Goal: Feedback & Contribution: Submit feedback/report problem

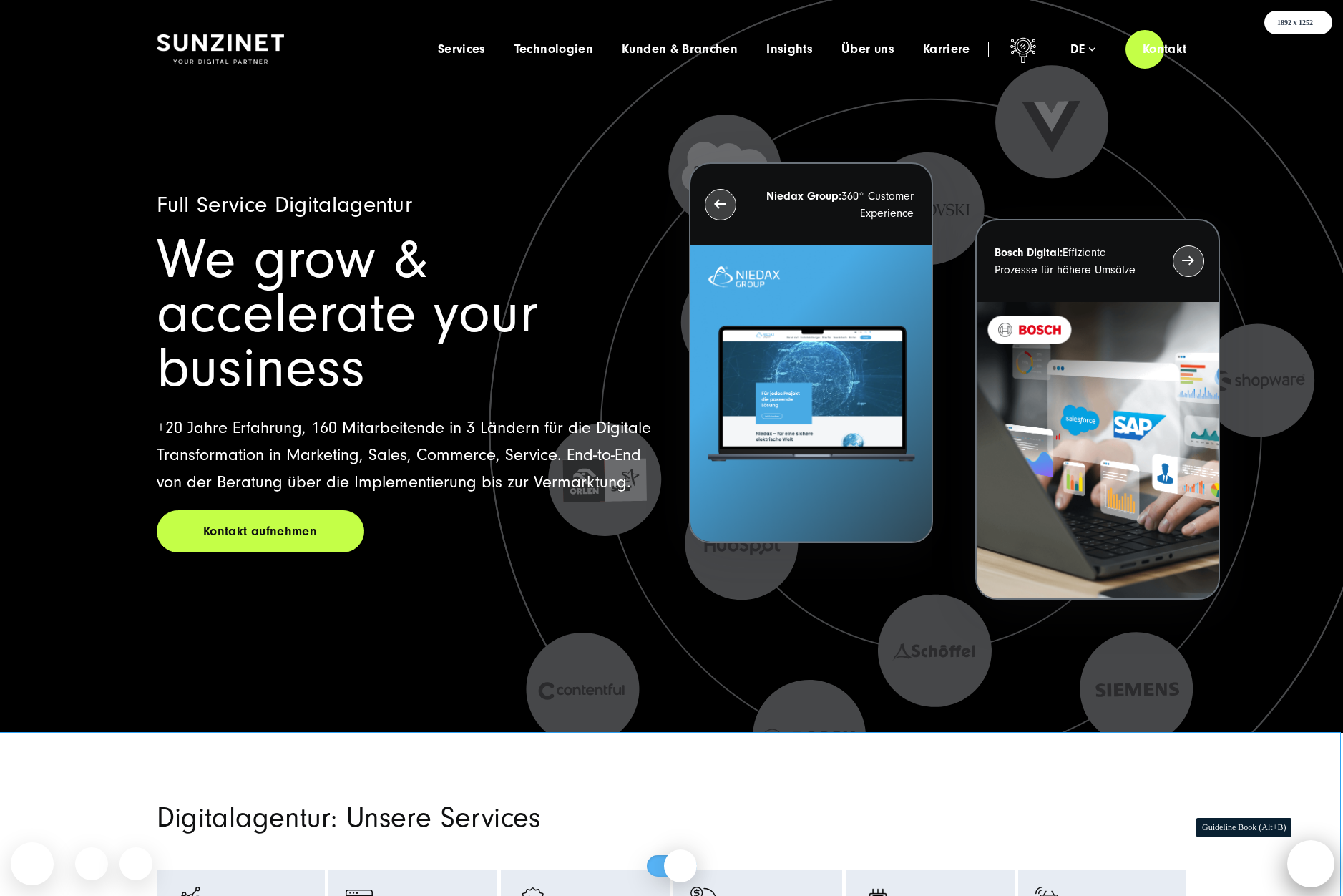
click at [1300, 866] on div at bounding box center [1311, 863] width 43 height 43
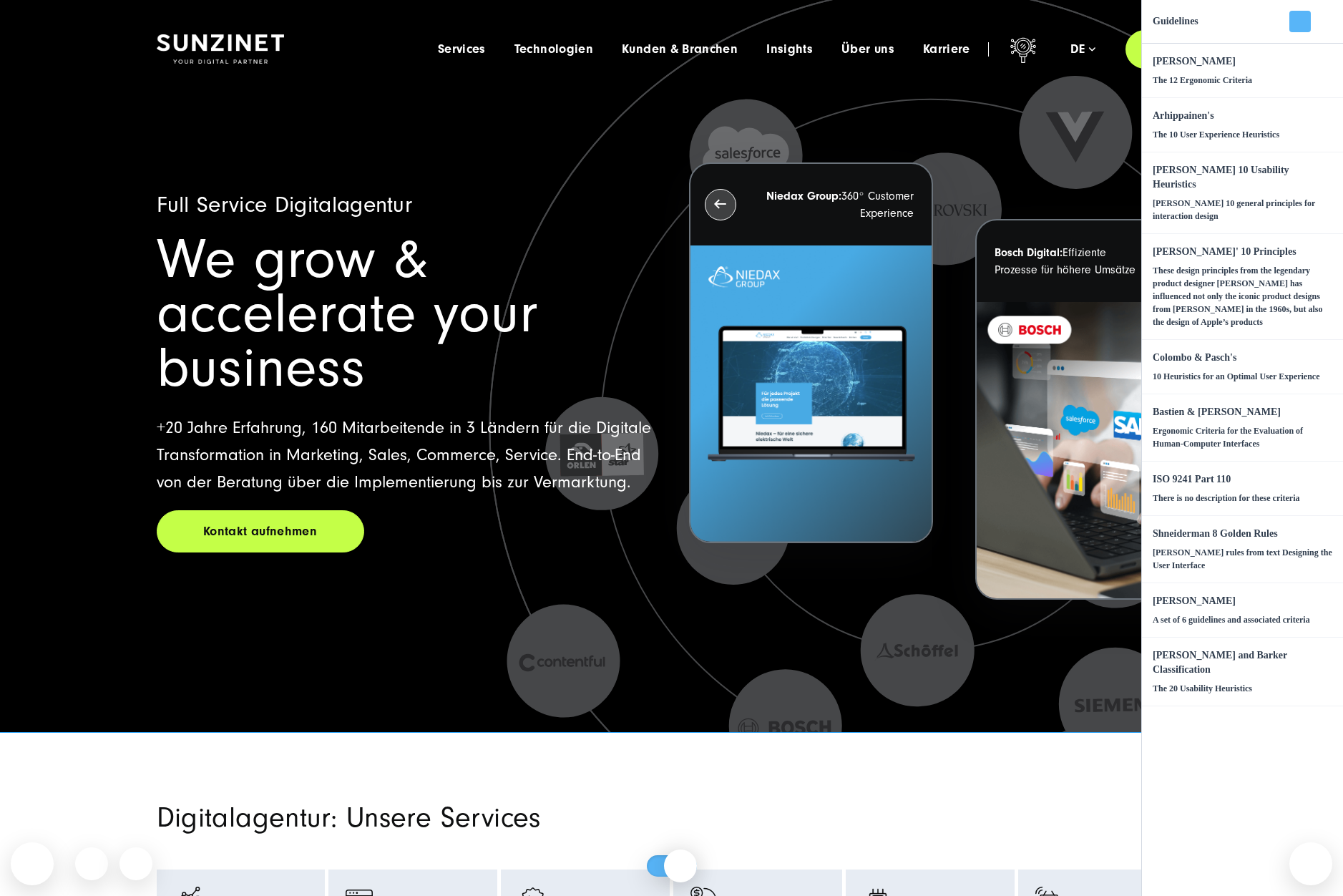
click at [1300, 21] on div at bounding box center [1300, 21] width 0 height 0
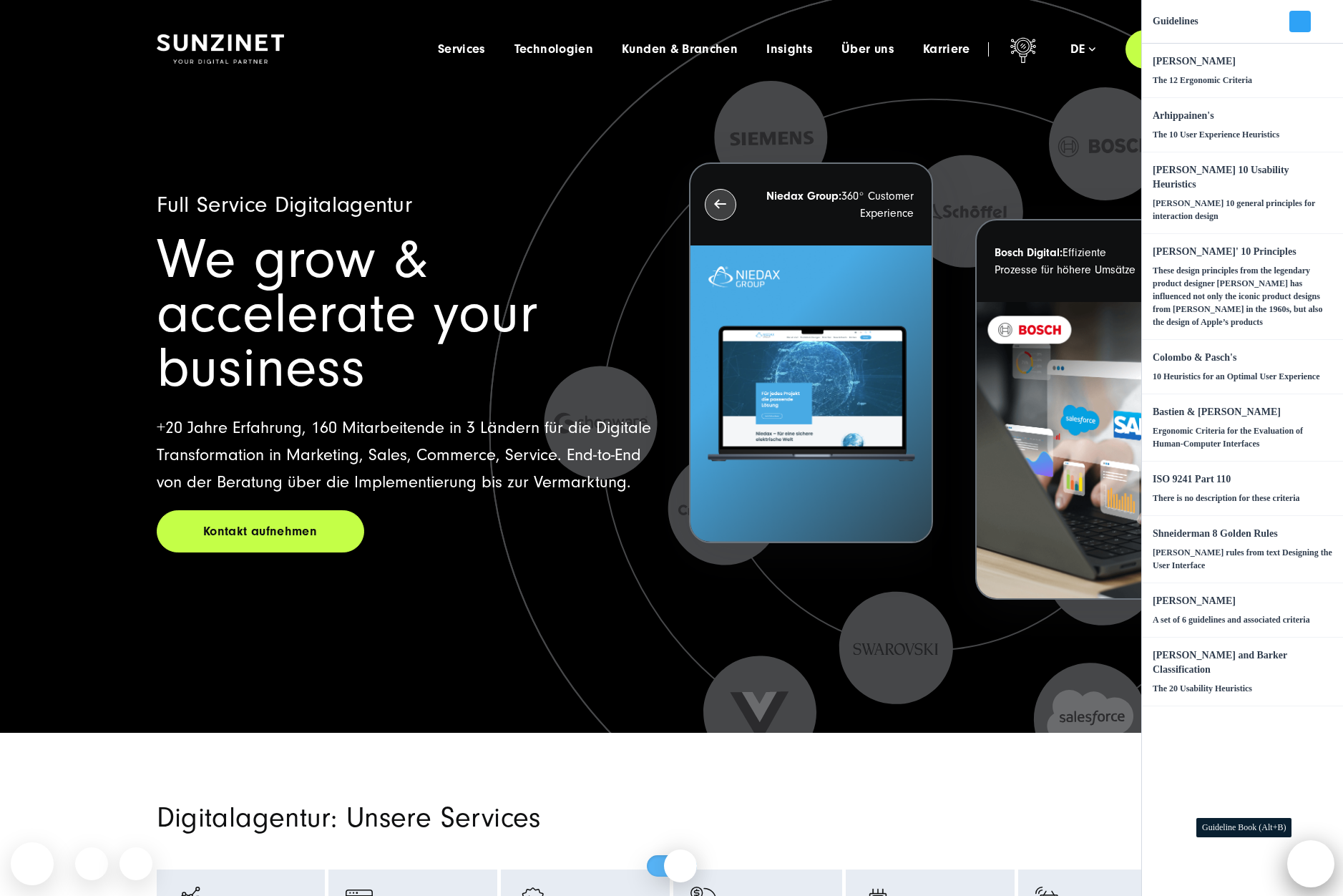
click at [1315, 859] on div at bounding box center [1311, 863] width 43 height 43
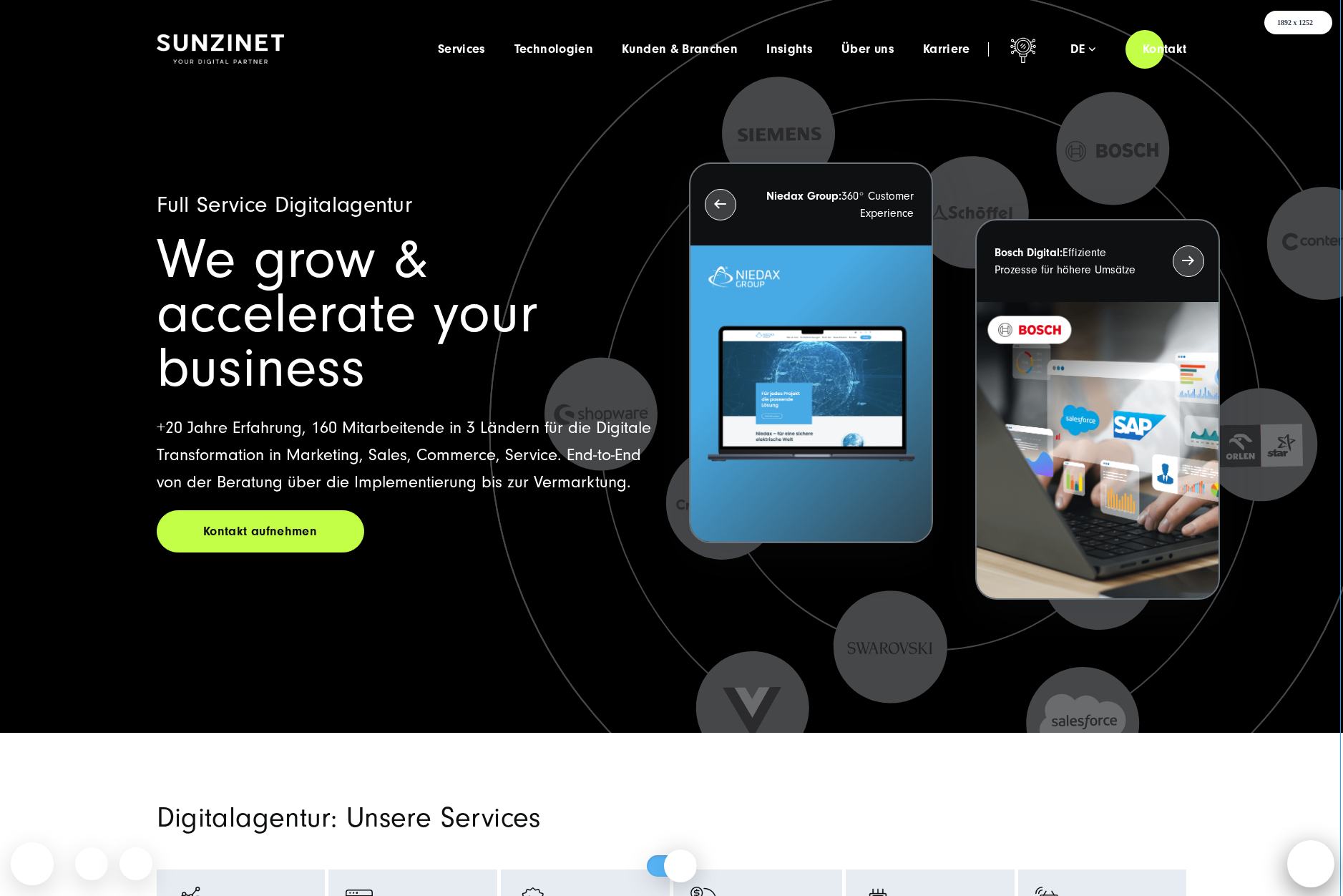
click at [1314, 863] on div at bounding box center [1311, 863] width 43 height 43
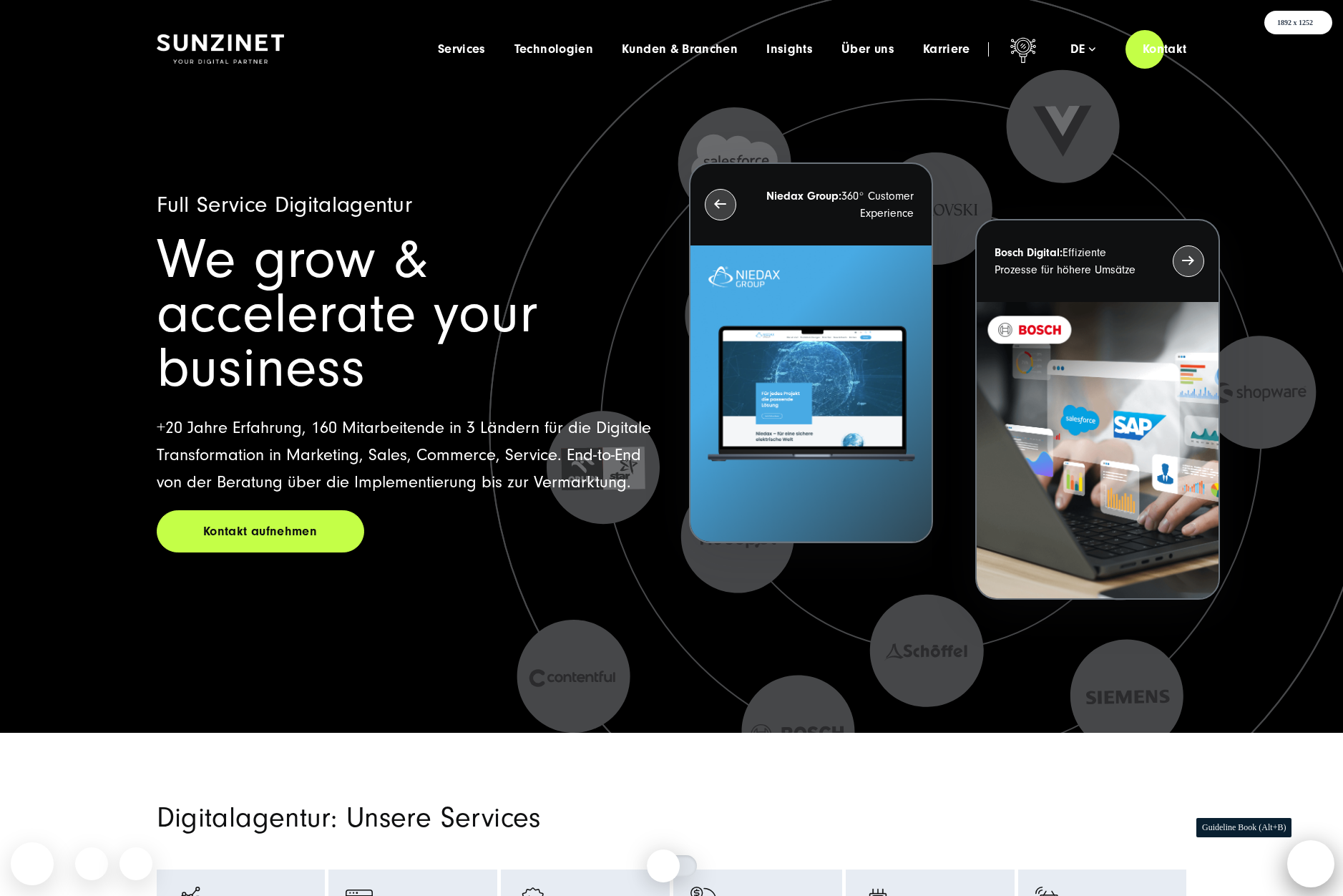
click at [1305, 861] on div at bounding box center [1311, 863] width 43 height 43
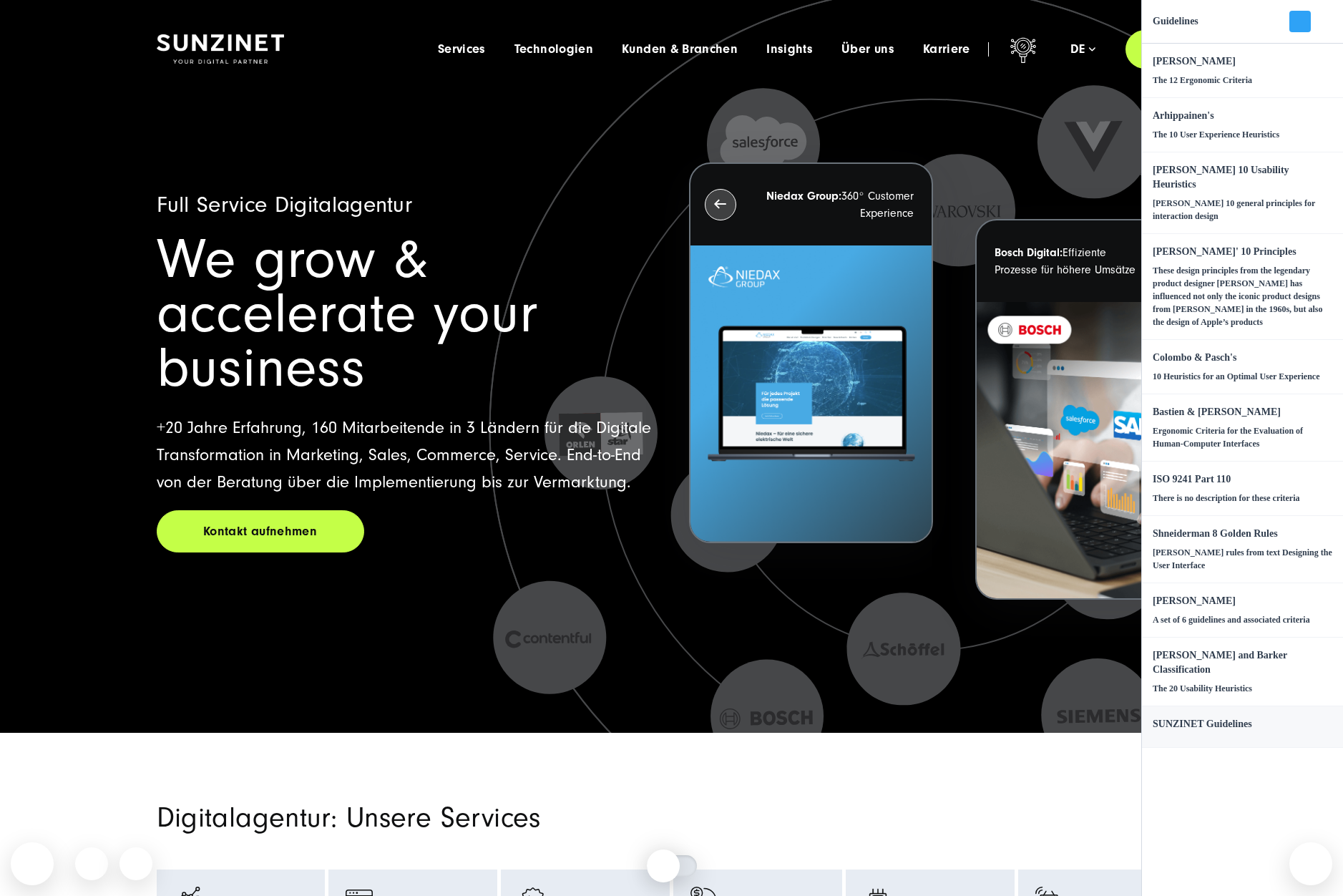
click at [1252, 729] on h4 "SUNZINET Guidelines" at bounding box center [1202, 723] width 100 height 14
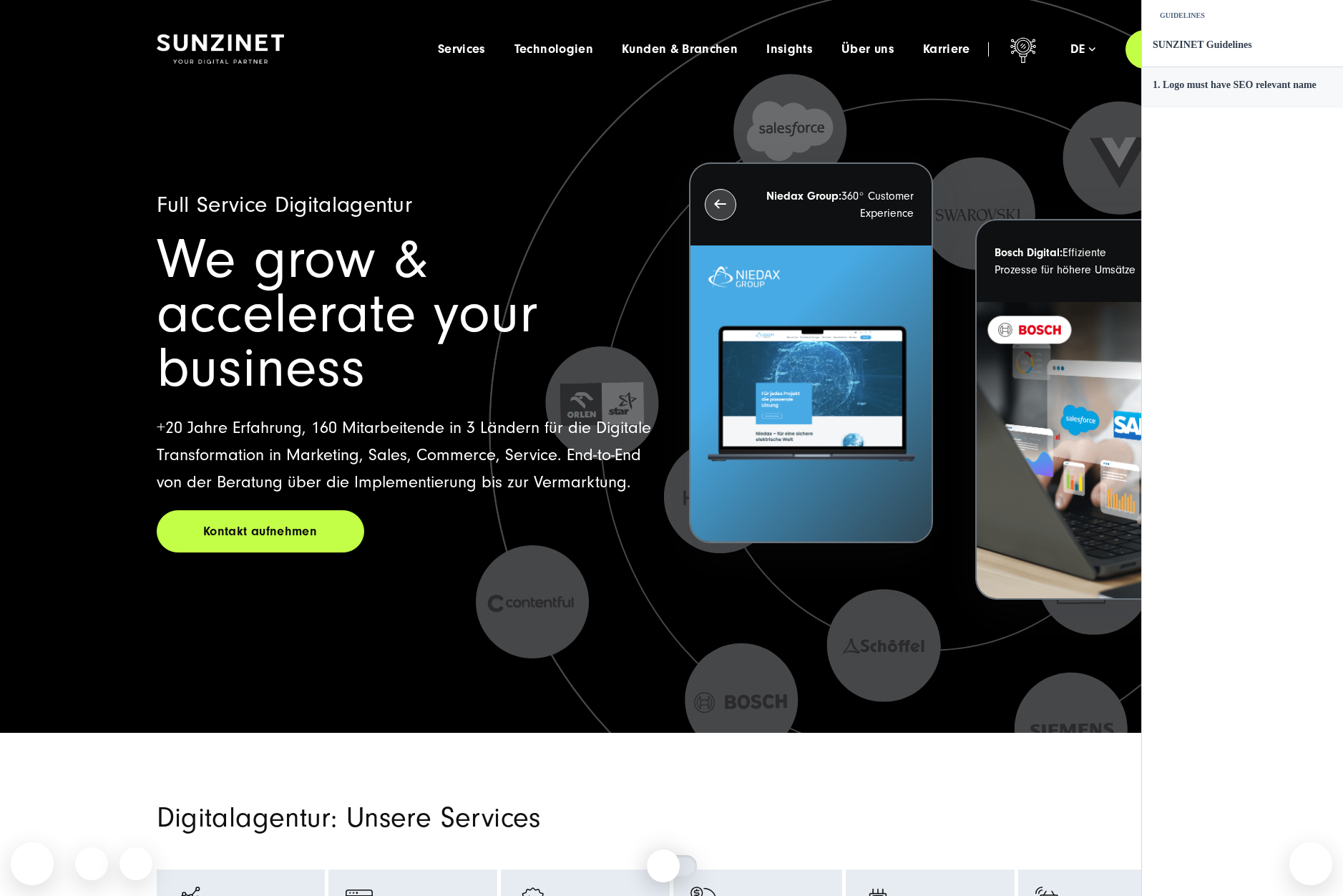
click at [1183, 92] on h4 "1. Logo must have SEO relevant name" at bounding box center [1235, 85] width 164 height 14
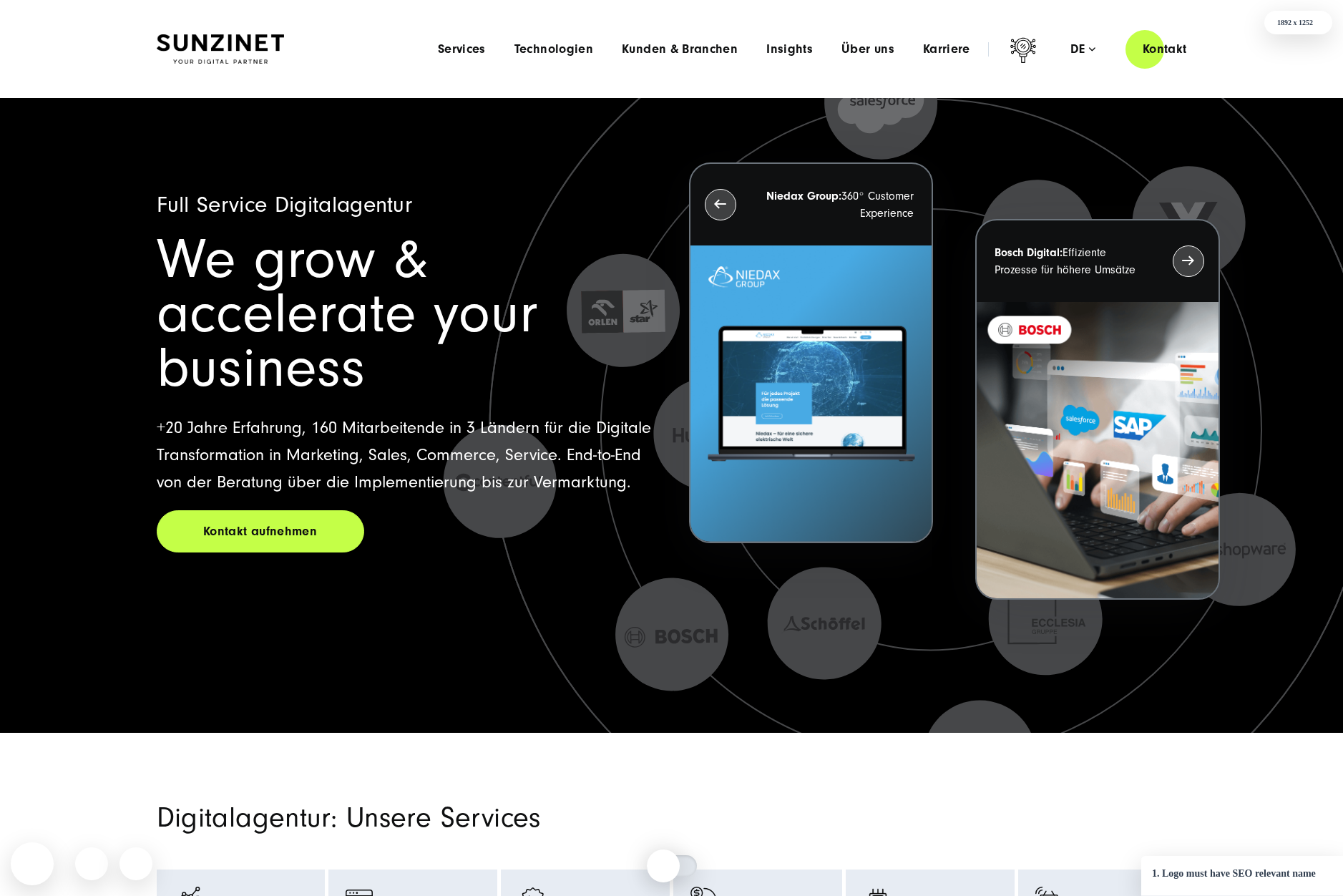
click at [221, 45] on img at bounding box center [220, 49] width 127 height 30
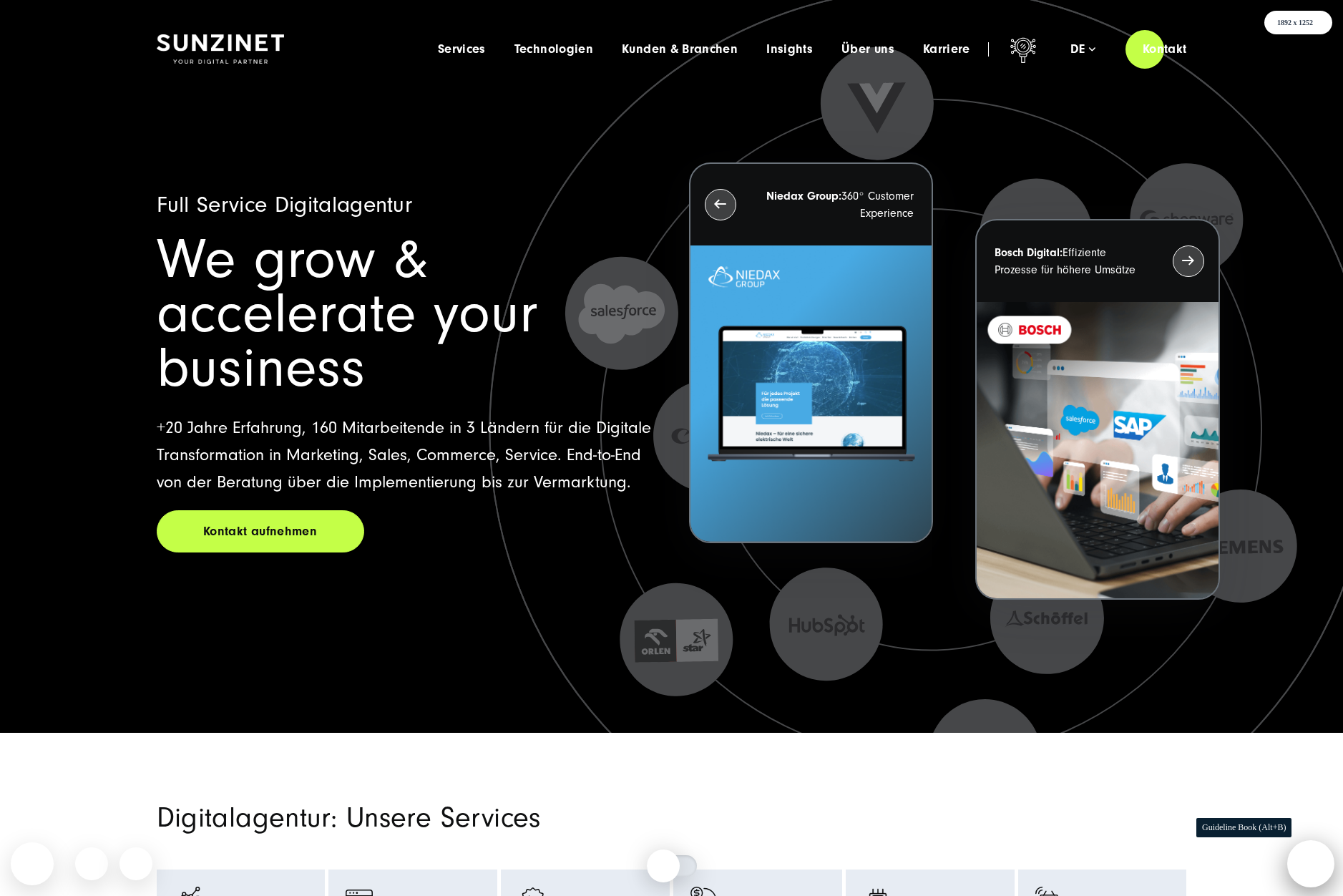
drag, startPoint x: 1307, startPoint y: 875, endPoint x: 1304, endPoint y: 860, distance: 15.3
click at [1307, 877] on div at bounding box center [1311, 863] width 43 height 43
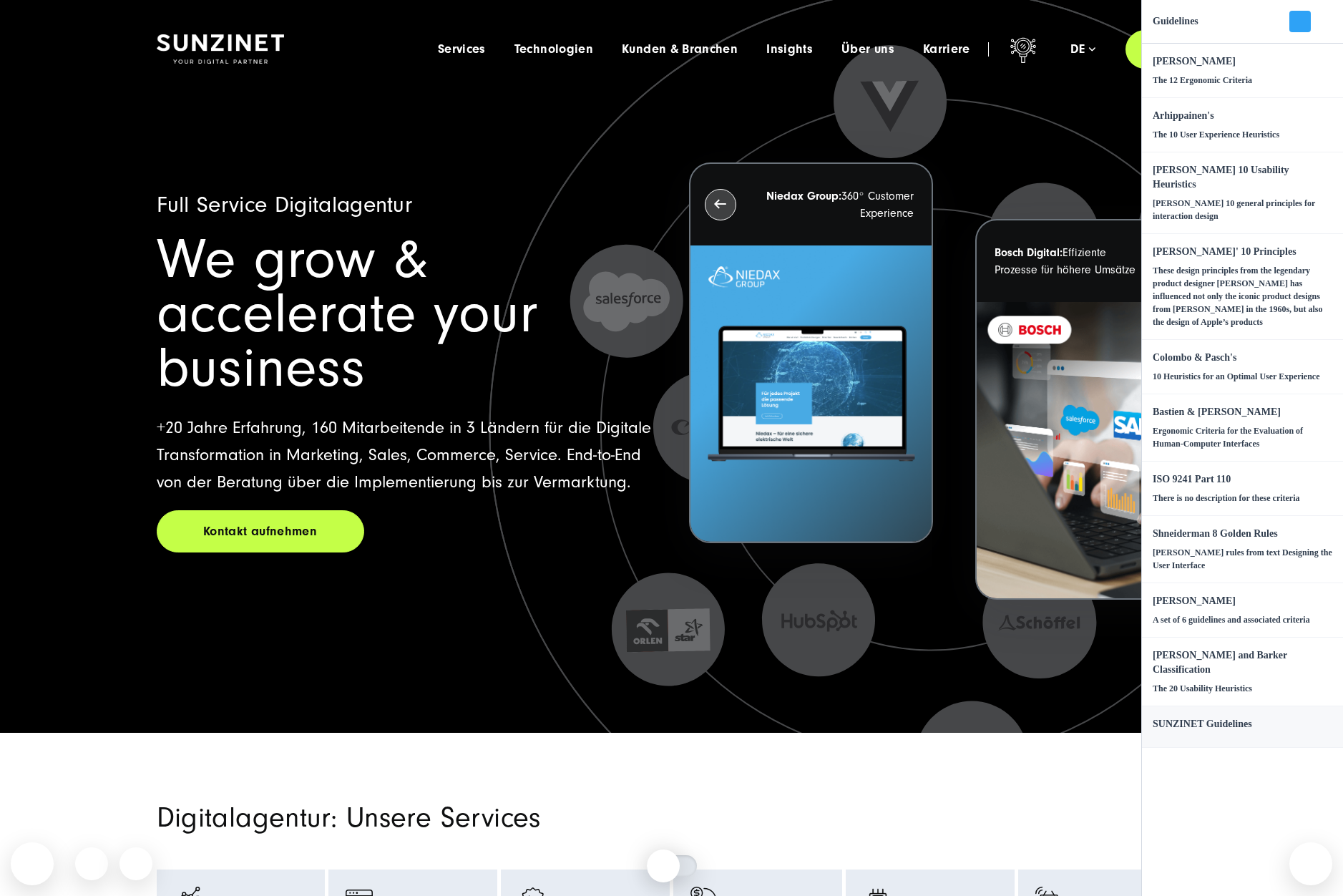
click at [1243, 717] on h4 "SUNZINET Guidelines" at bounding box center [1202, 723] width 100 height 14
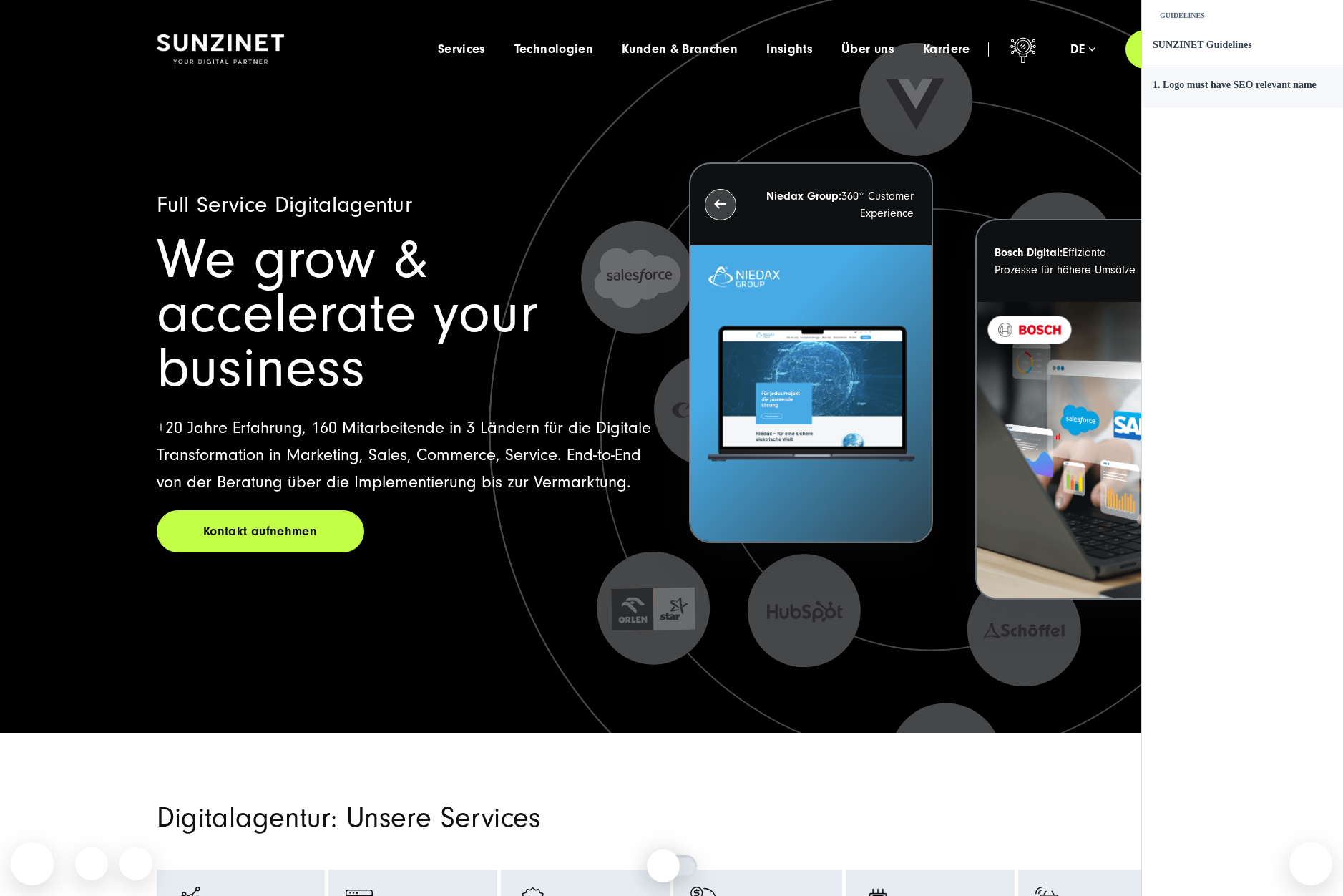
drag, startPoint x: 1287, startPoint y: 103, endPoint x: 1310, endPoint y: 96, distance: 24.0
click at [1310, 92] on h4 "1. Logo must have SEO relevant name" at bounding box center [1235, 85] width 164 height 14
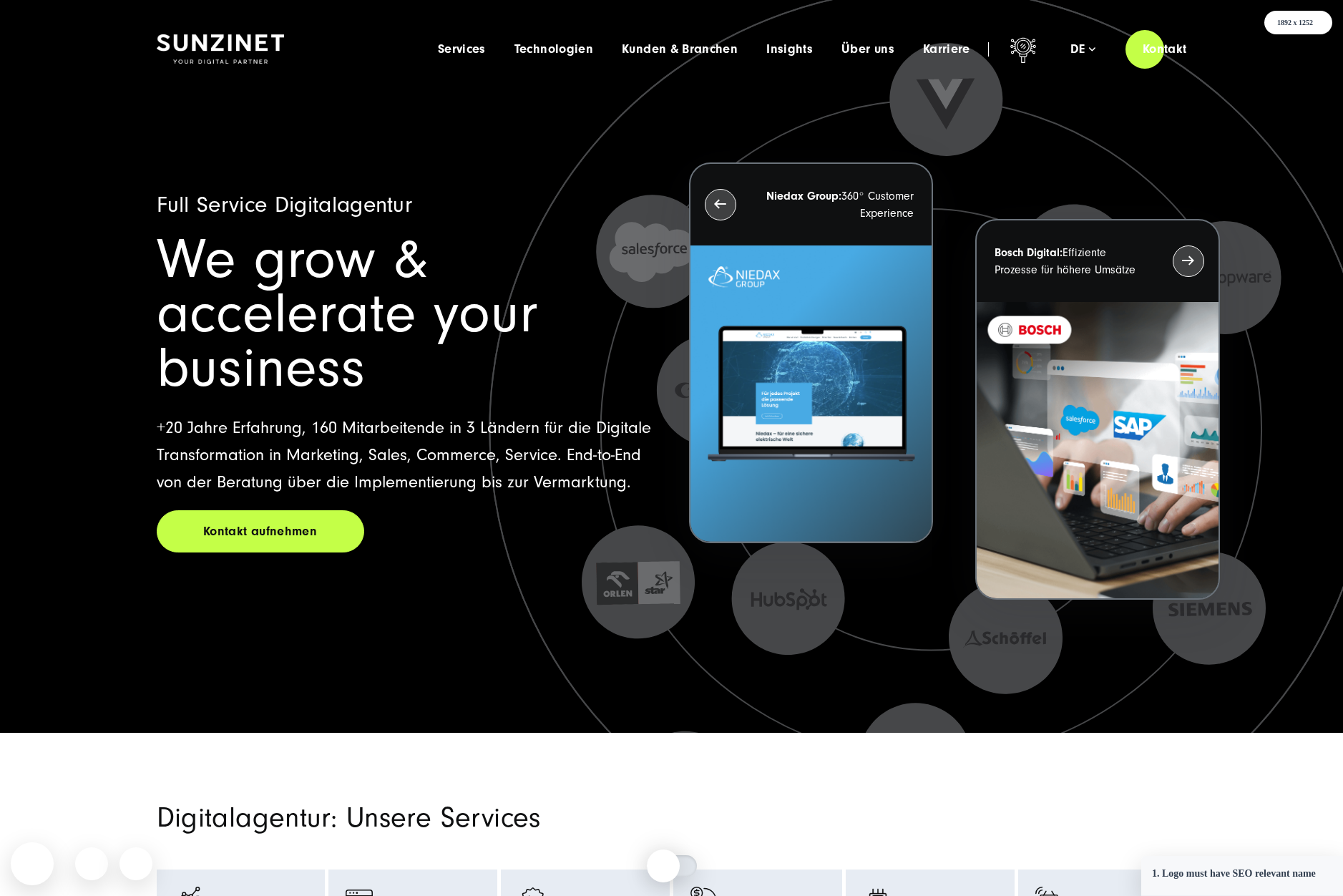
click at [1336, 863] on div at bounding box center [1336, 863] width 0 height 0
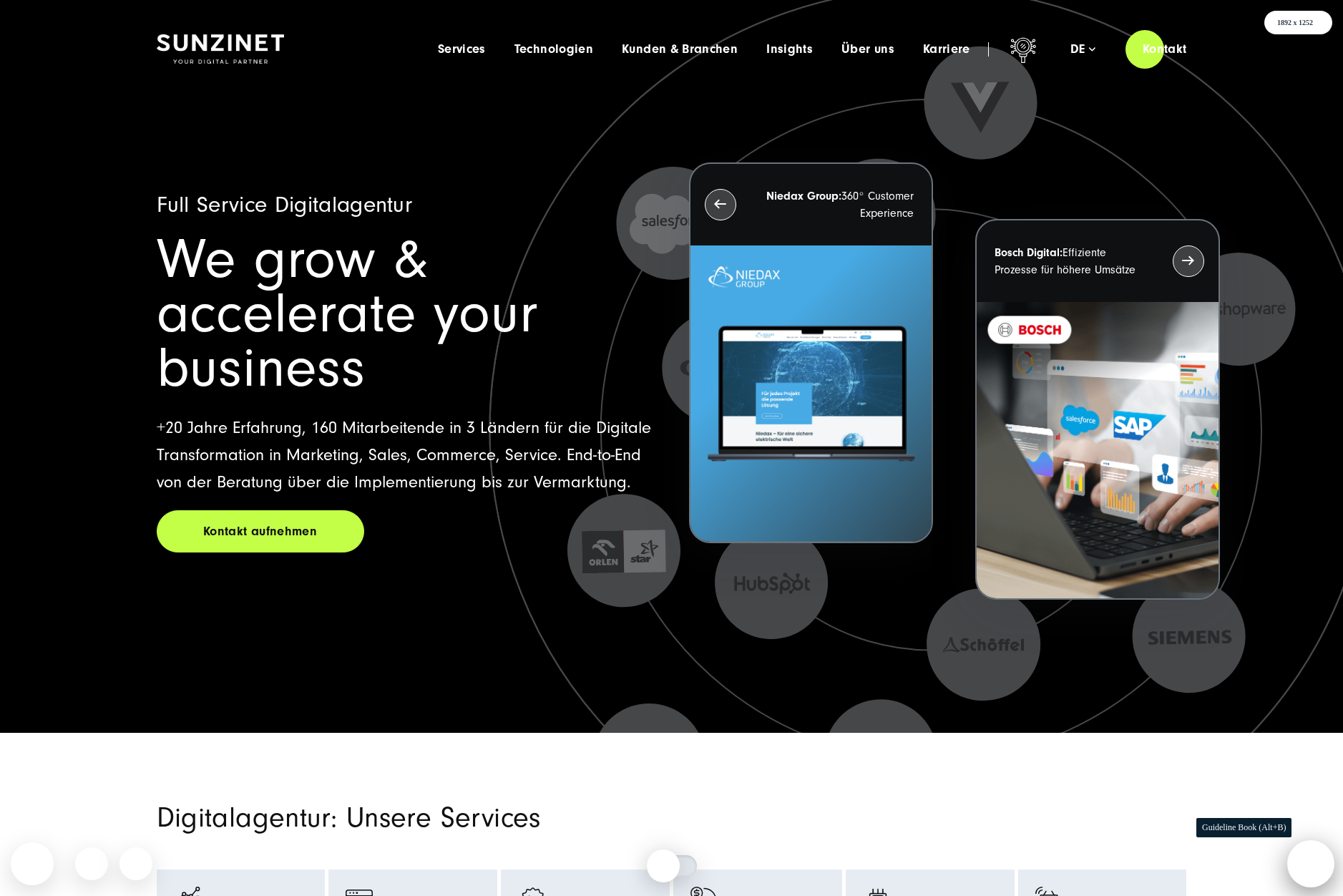
click at [1322, 864] on div at bounding box center [1311, 863] width 43 height 43
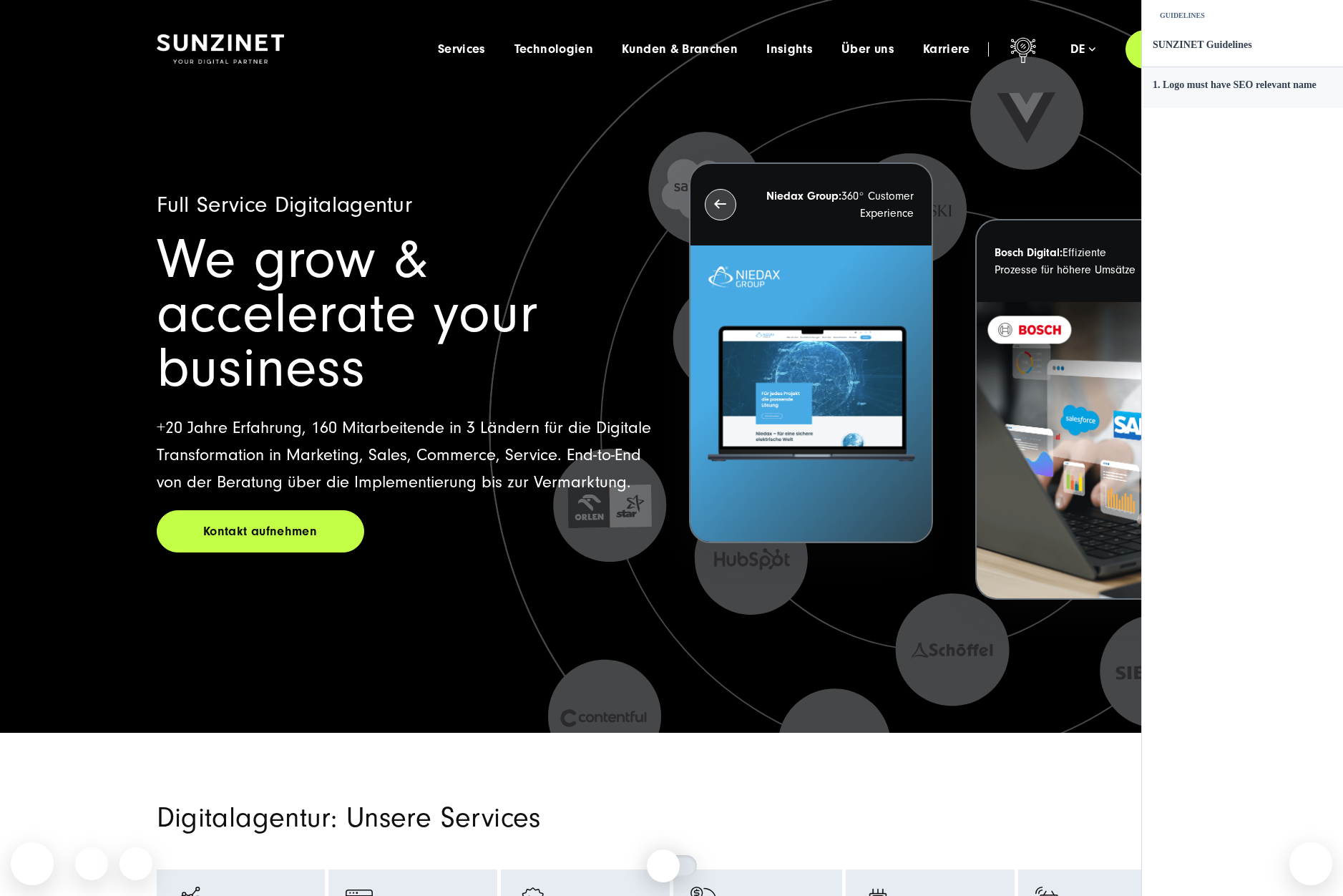
click at [1189, 92] on h4 "1. Logo must have SEO relevant name" at bounding box center [1235, 85] width 164 height 14
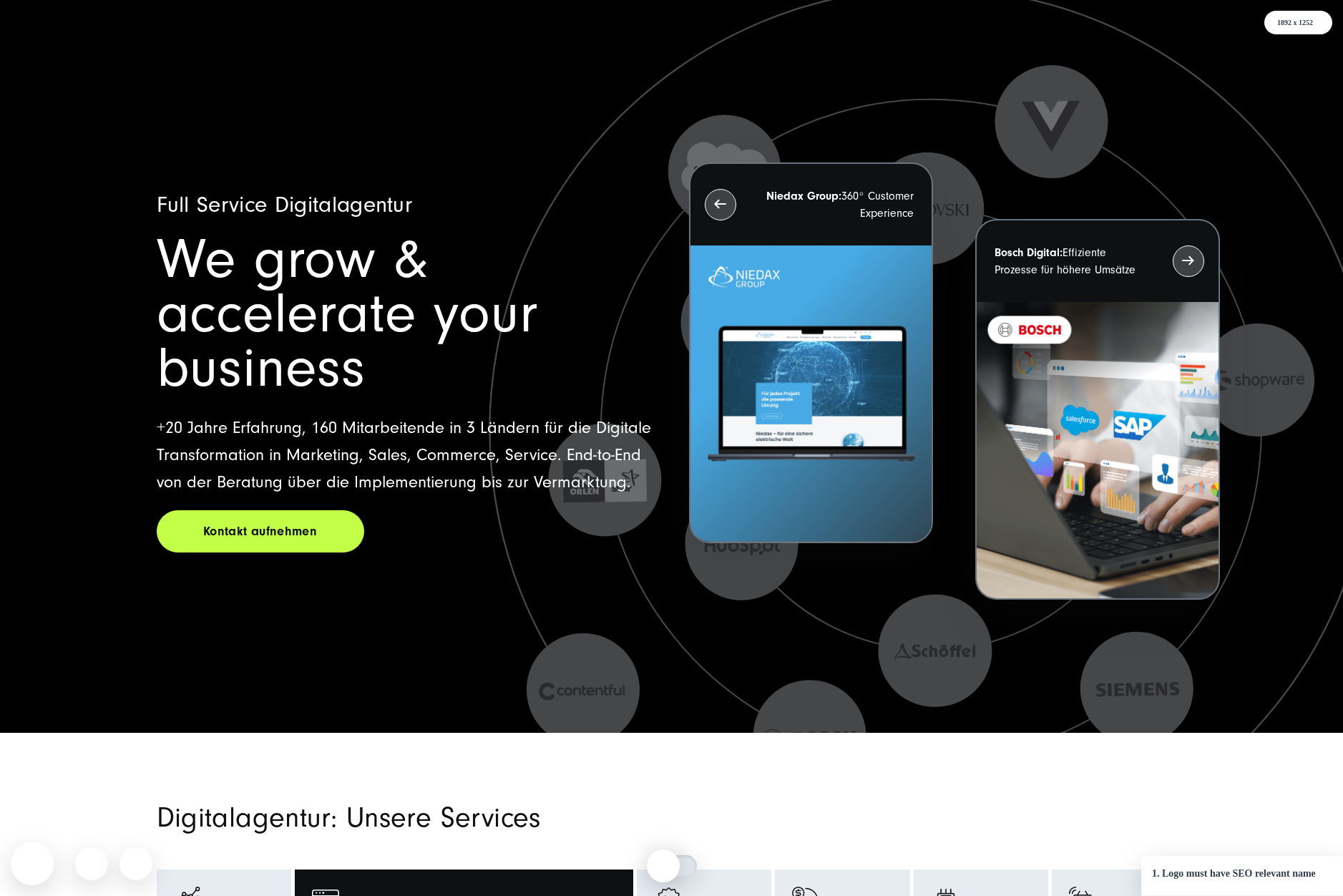
scroll to position [519, 0]
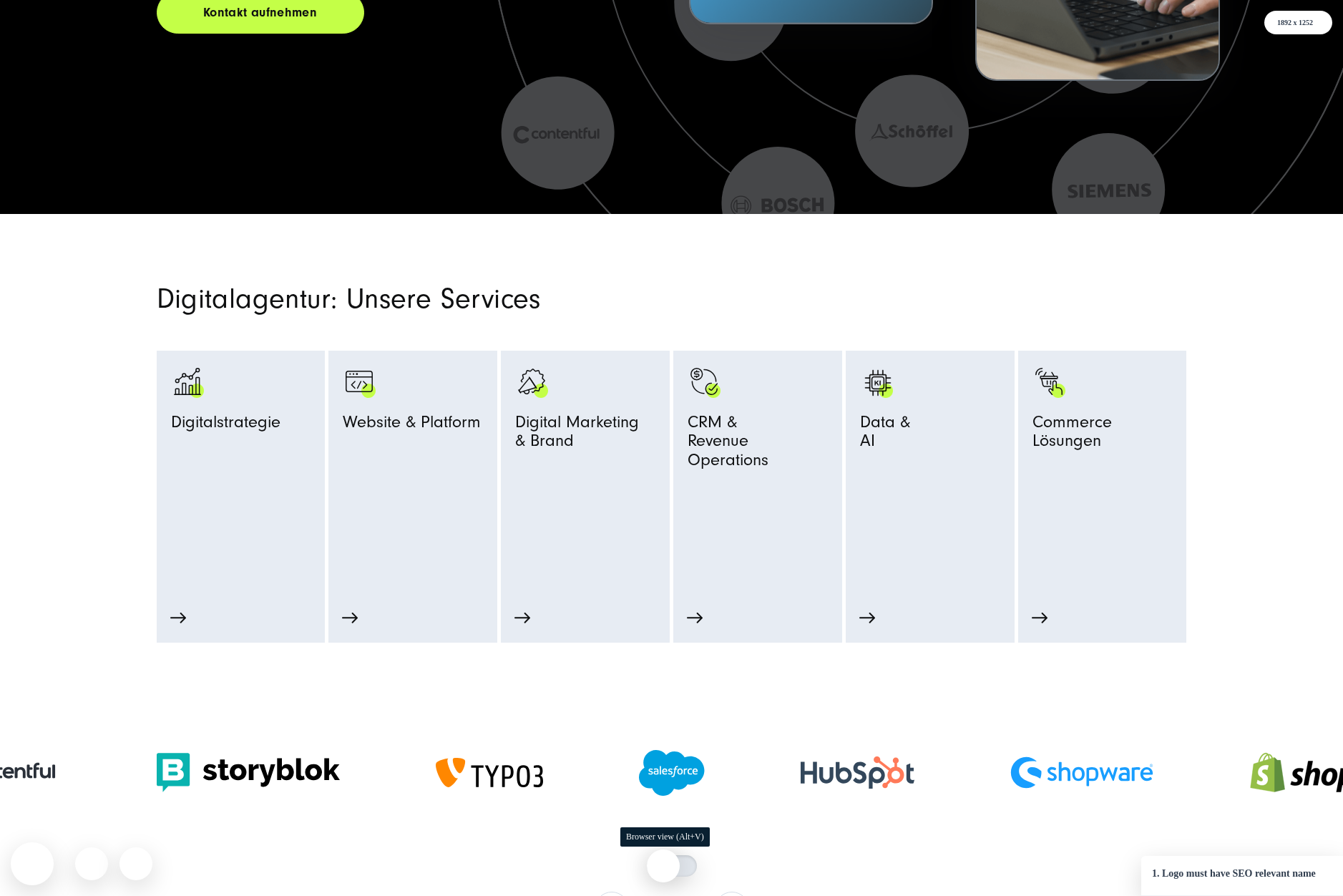
click at [660, 866] on div at bounding box center [672, 865] width 50 height 21
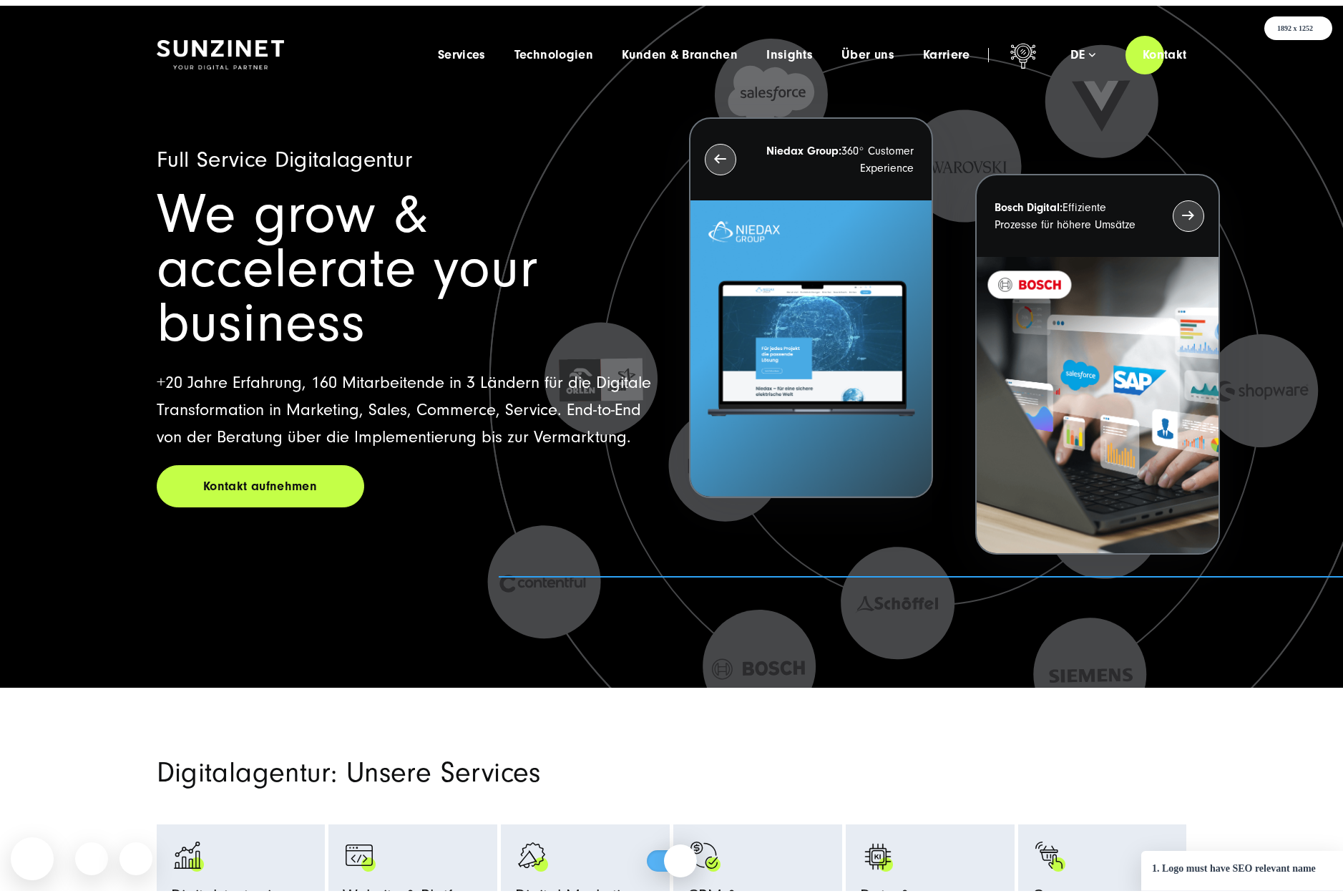
scroll to position [0, 0]
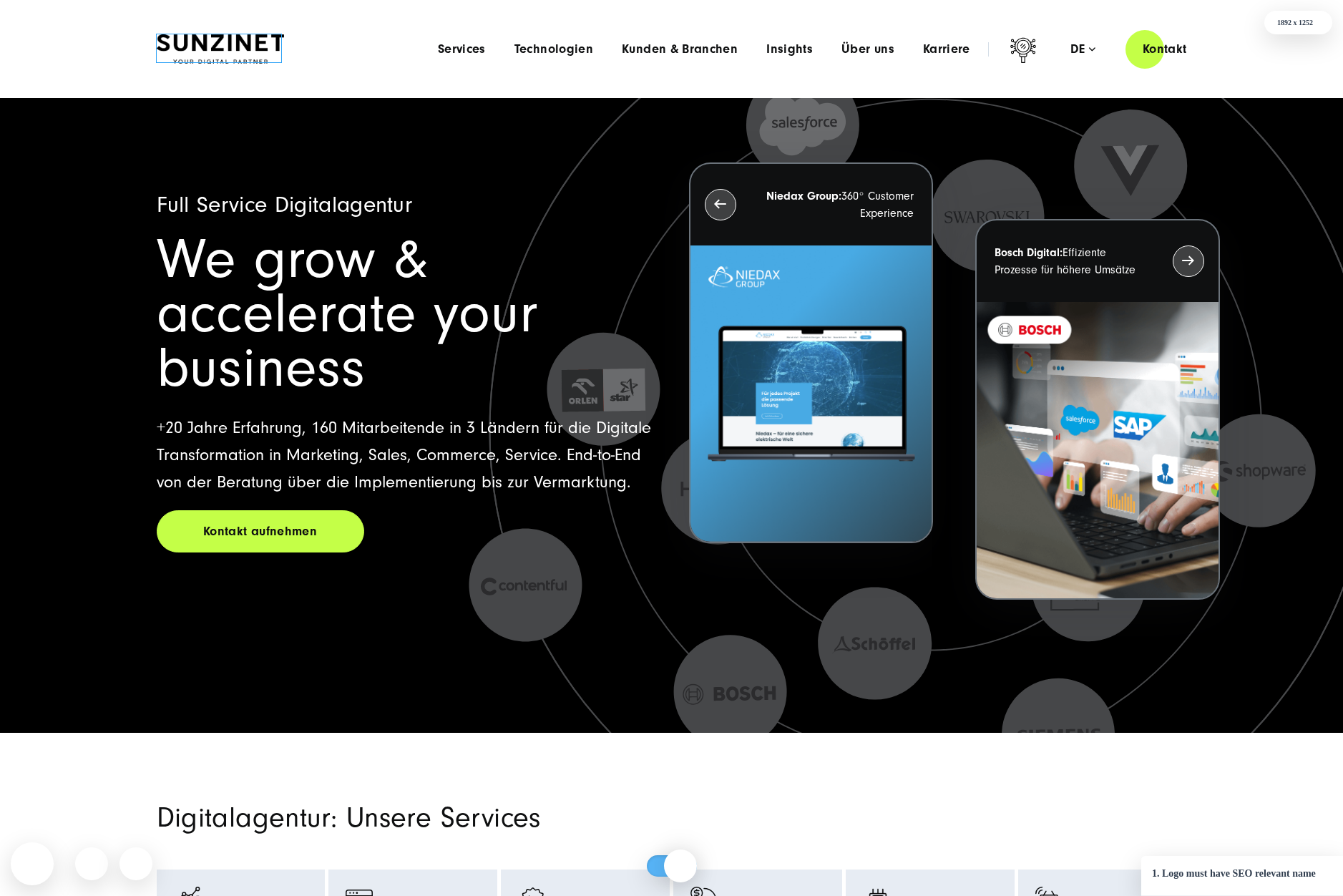
click at [231, 50] on img at bounding box center [220, 49] width 127 height 30
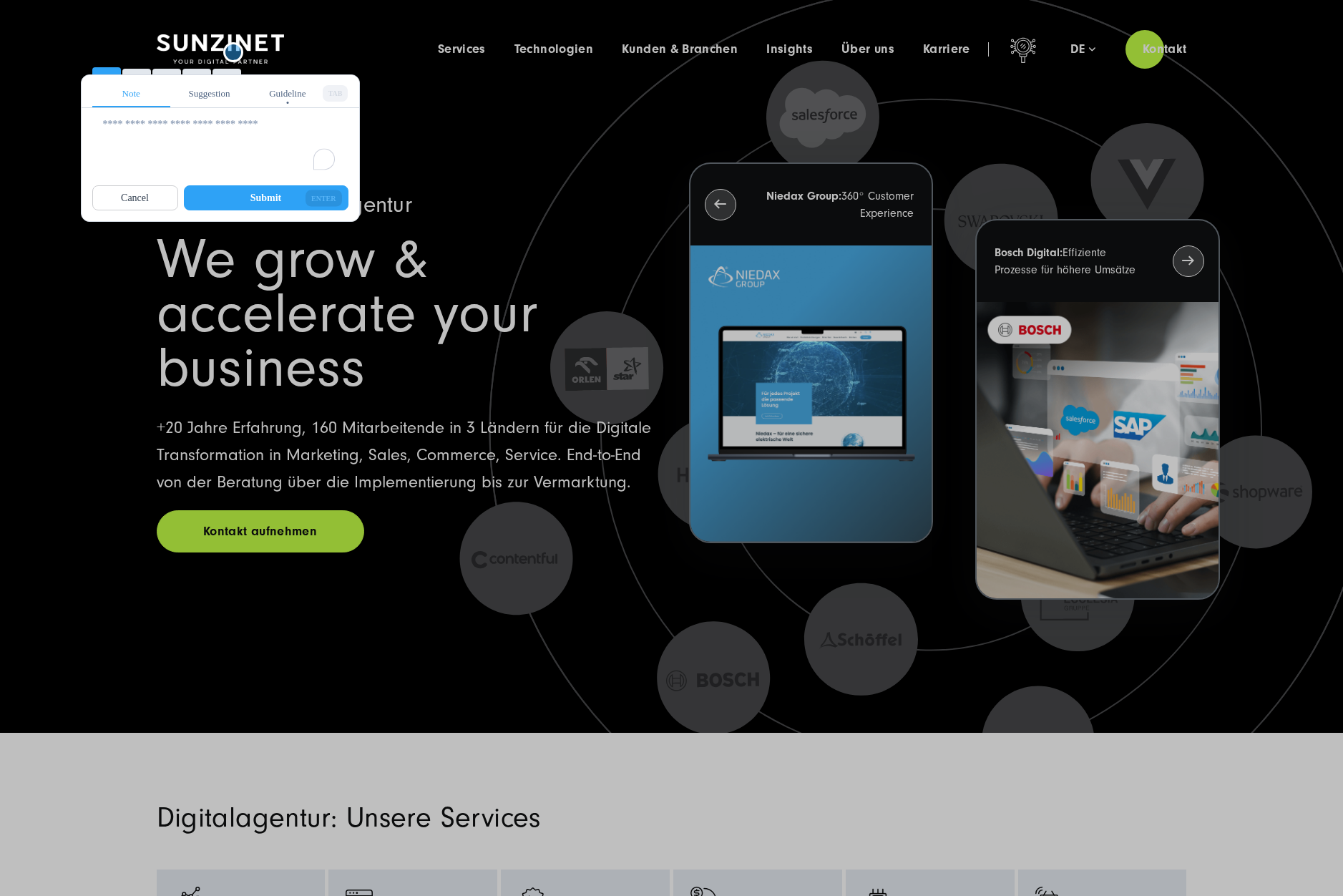
click at [213, 136] on textarea "To enrich screen reader interactions, please activate Accessibility in Grammarl…" at bounding box center [219, 145] width 234 height 56
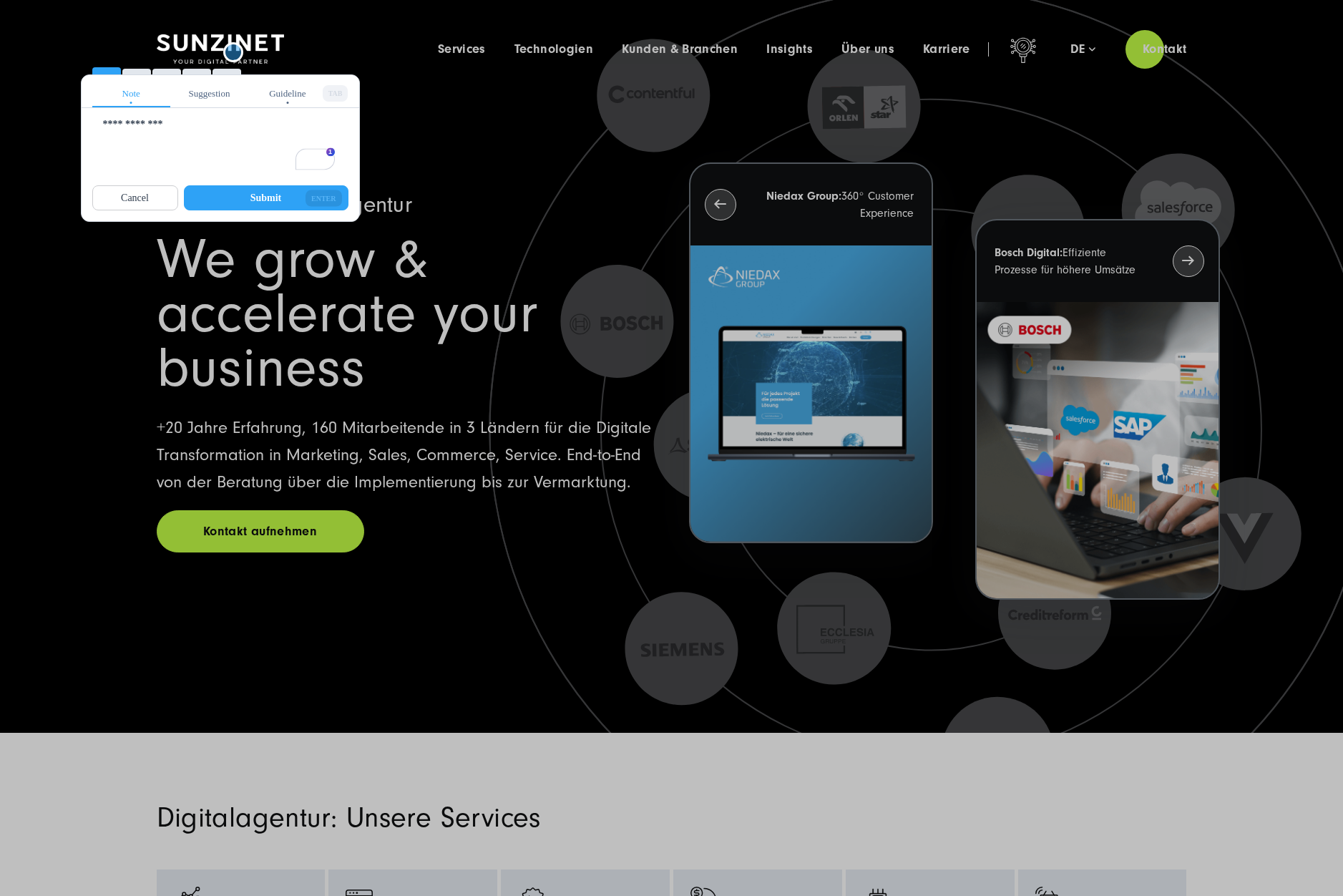
paste textarea "**********"
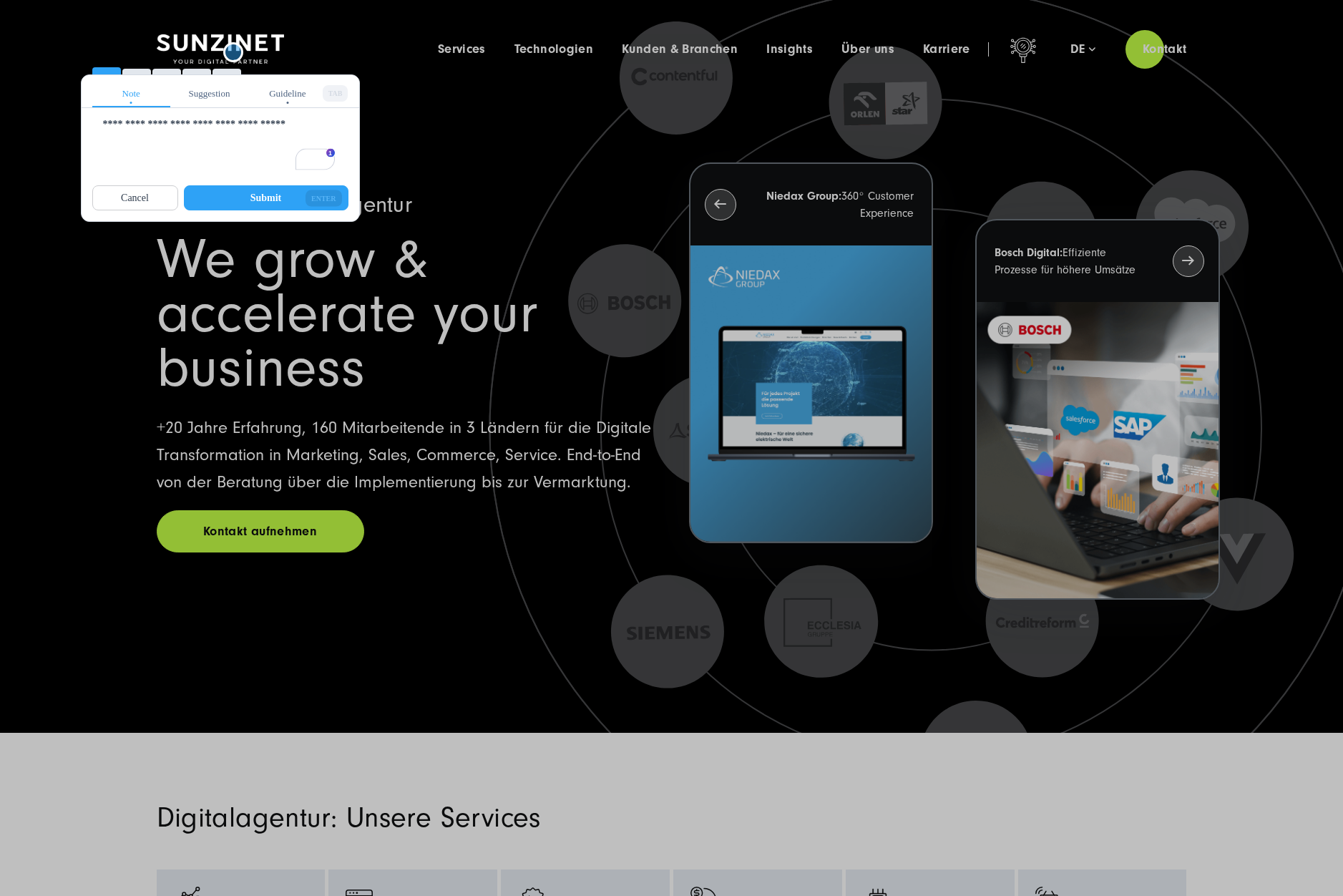
drag, startPoint x: 157, startPoint y: 127, endPoint x: 564, endPoint y: 189, distance: 411.7
paste textarea "To enrich screen reader interactions, please activate Accessibility in Grammarl…"
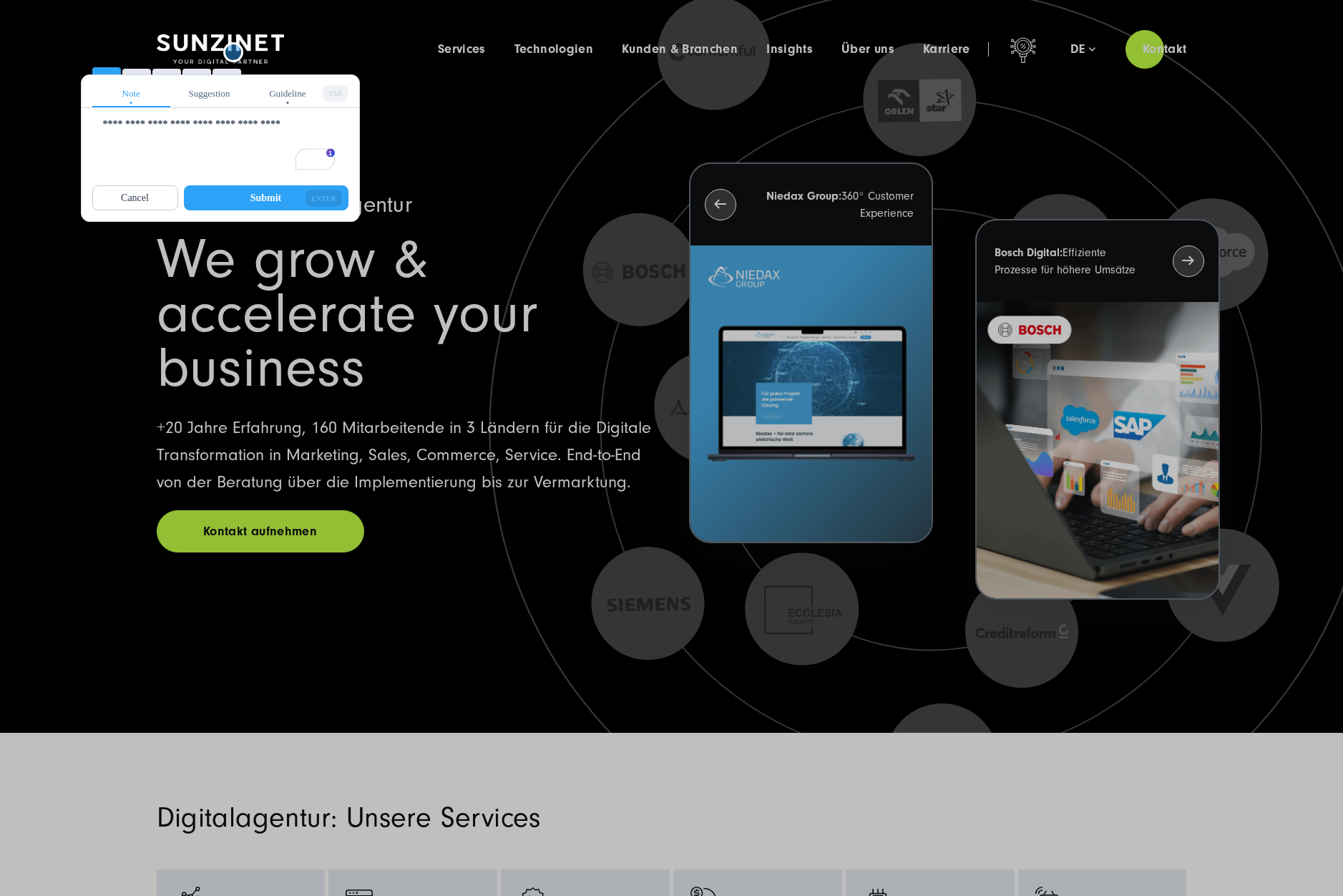
type textarea "**********"
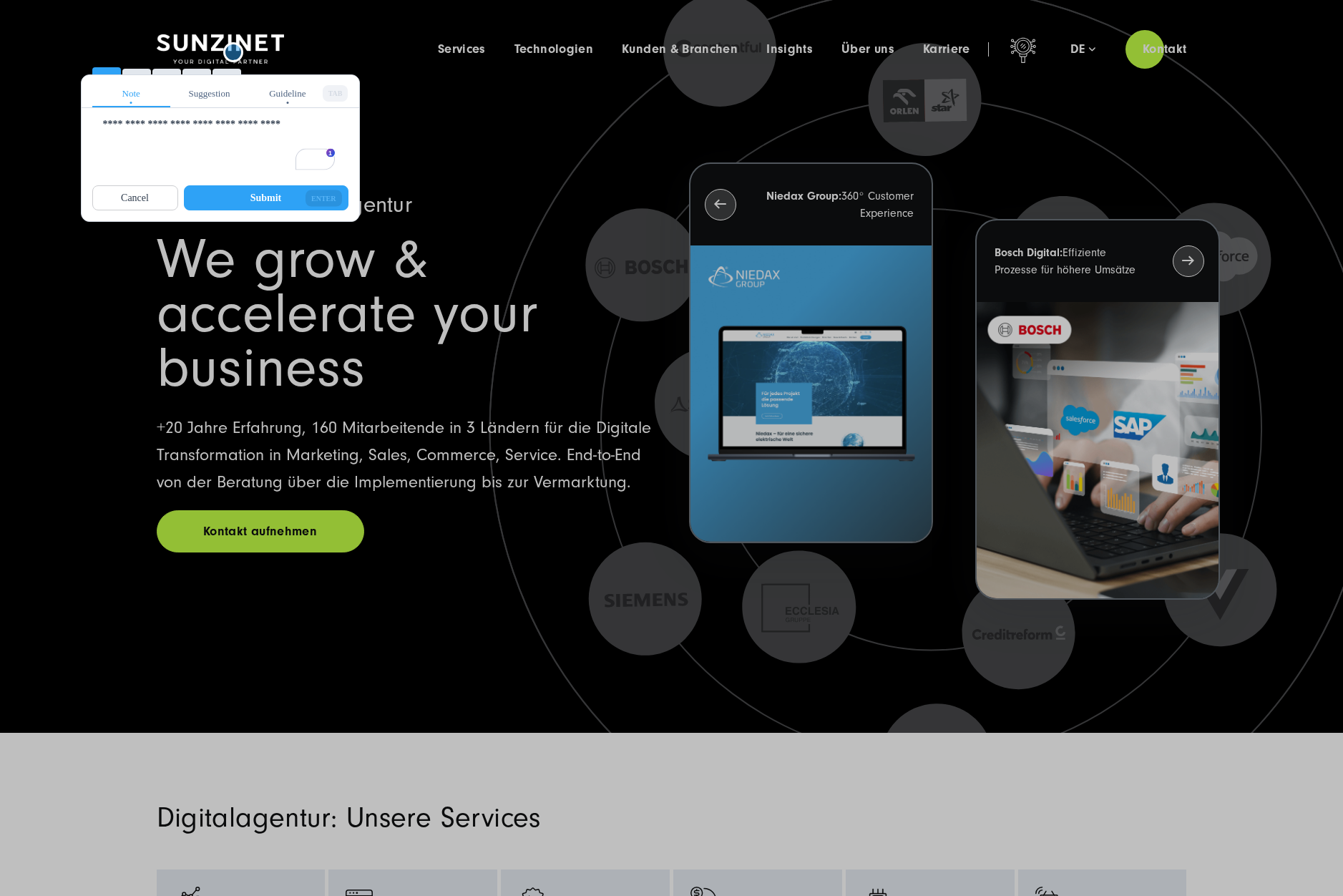
click at [218, 95] on div "Suggestion" at bounding box center [209, 92] width 78 height 29
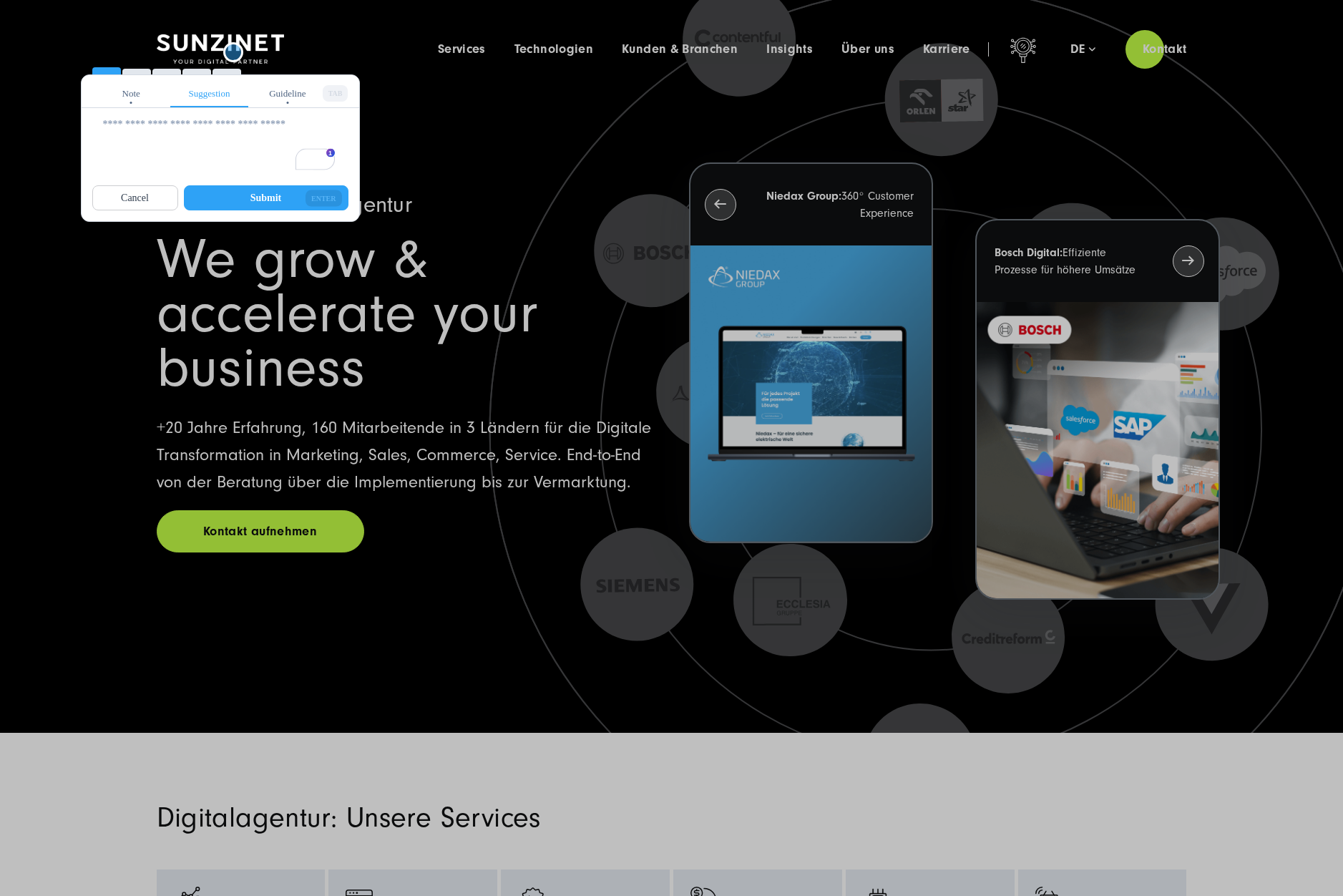
click at [270, 91] on div "Guideline TAB" at bounding box center [287, 92] width 78 height 29
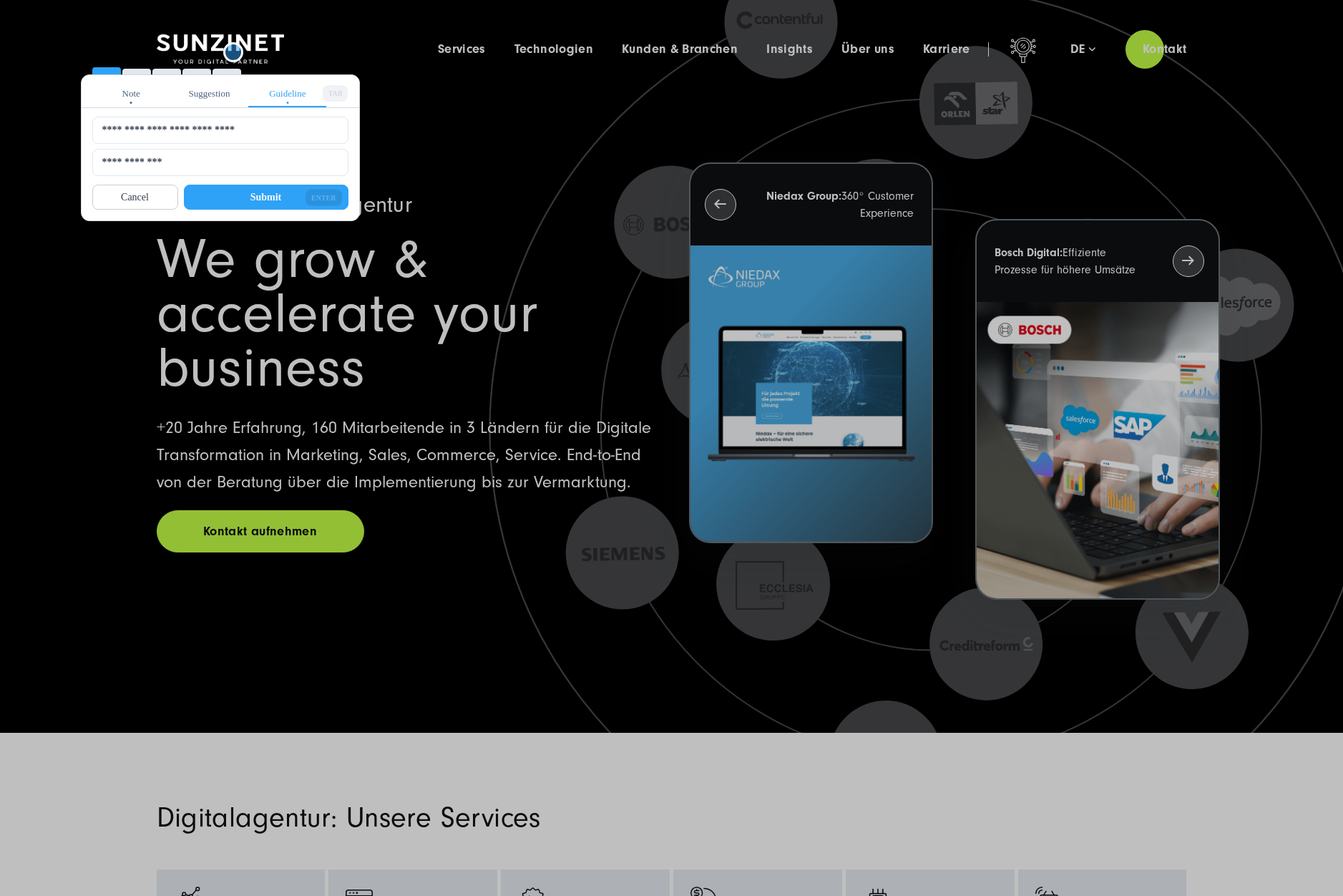
click at [148, 83] on div "Note" at bounding box center [132, 92] width 78 height 29
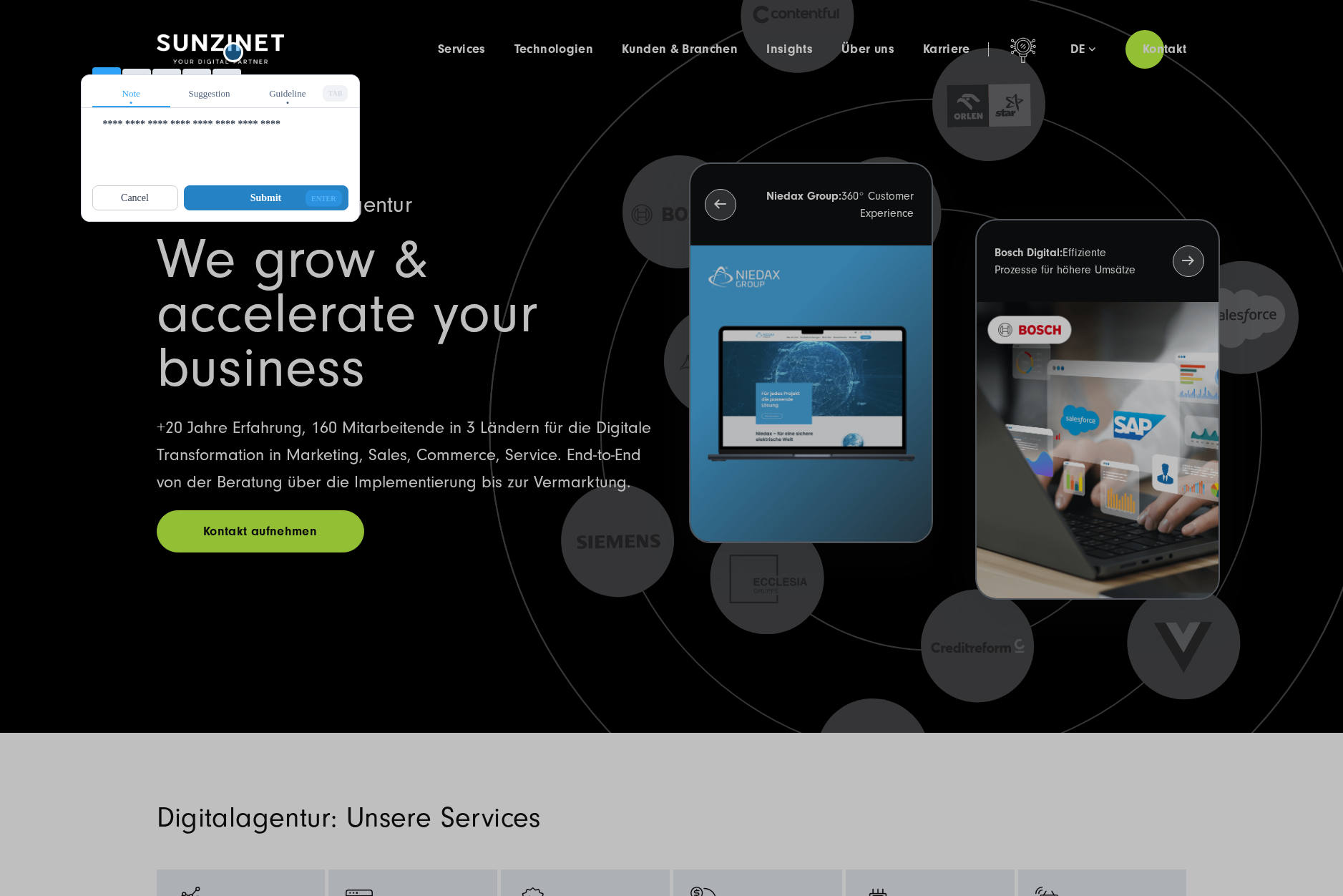
click at [238, 200] on button "Submit ENTER" at bounding box center [266, 198] width 164 height 25
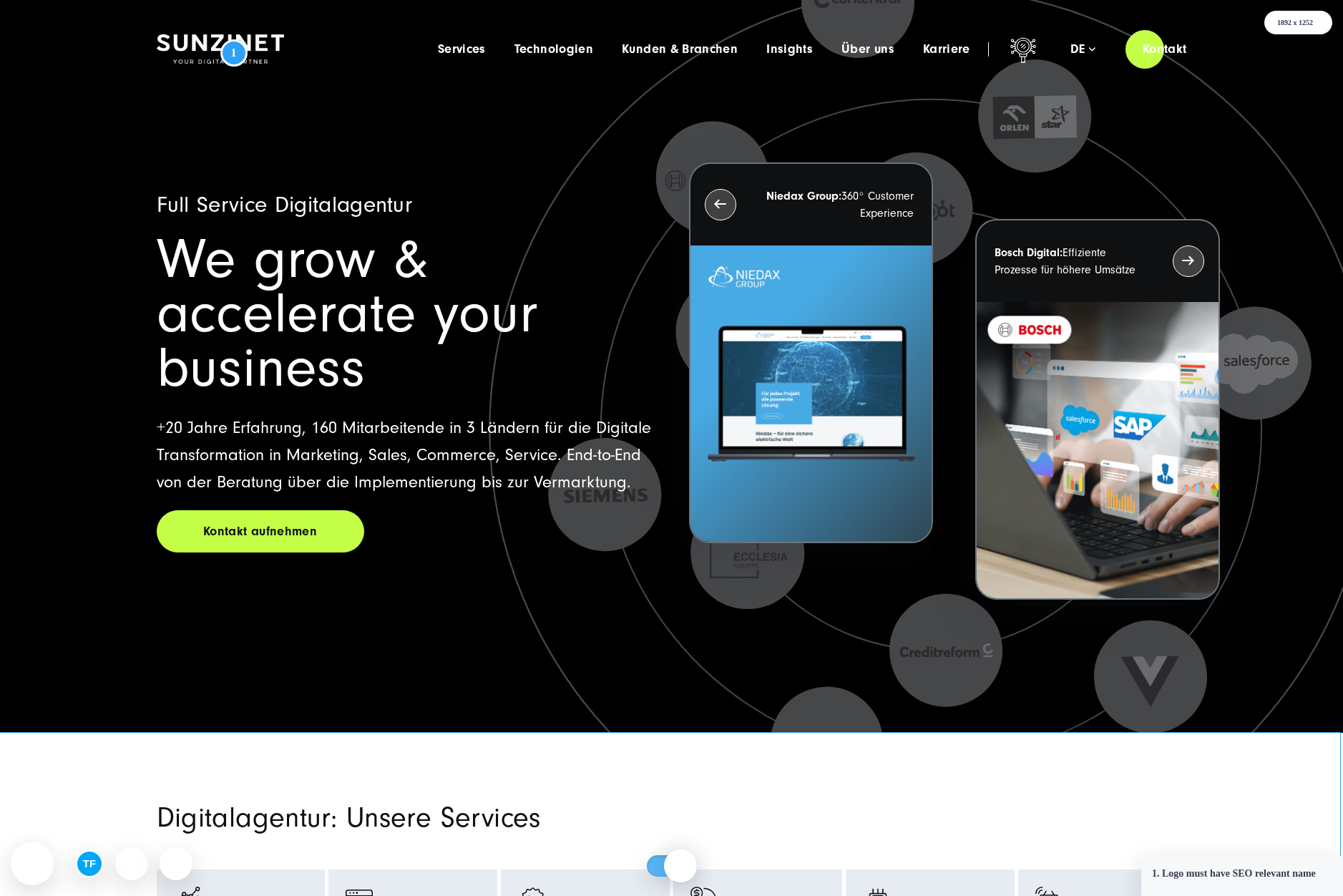
click at [1312, 875] on h4 "1. Logo must have SEO relevant name" at bounding box center [1234, 873] width 164 height 14
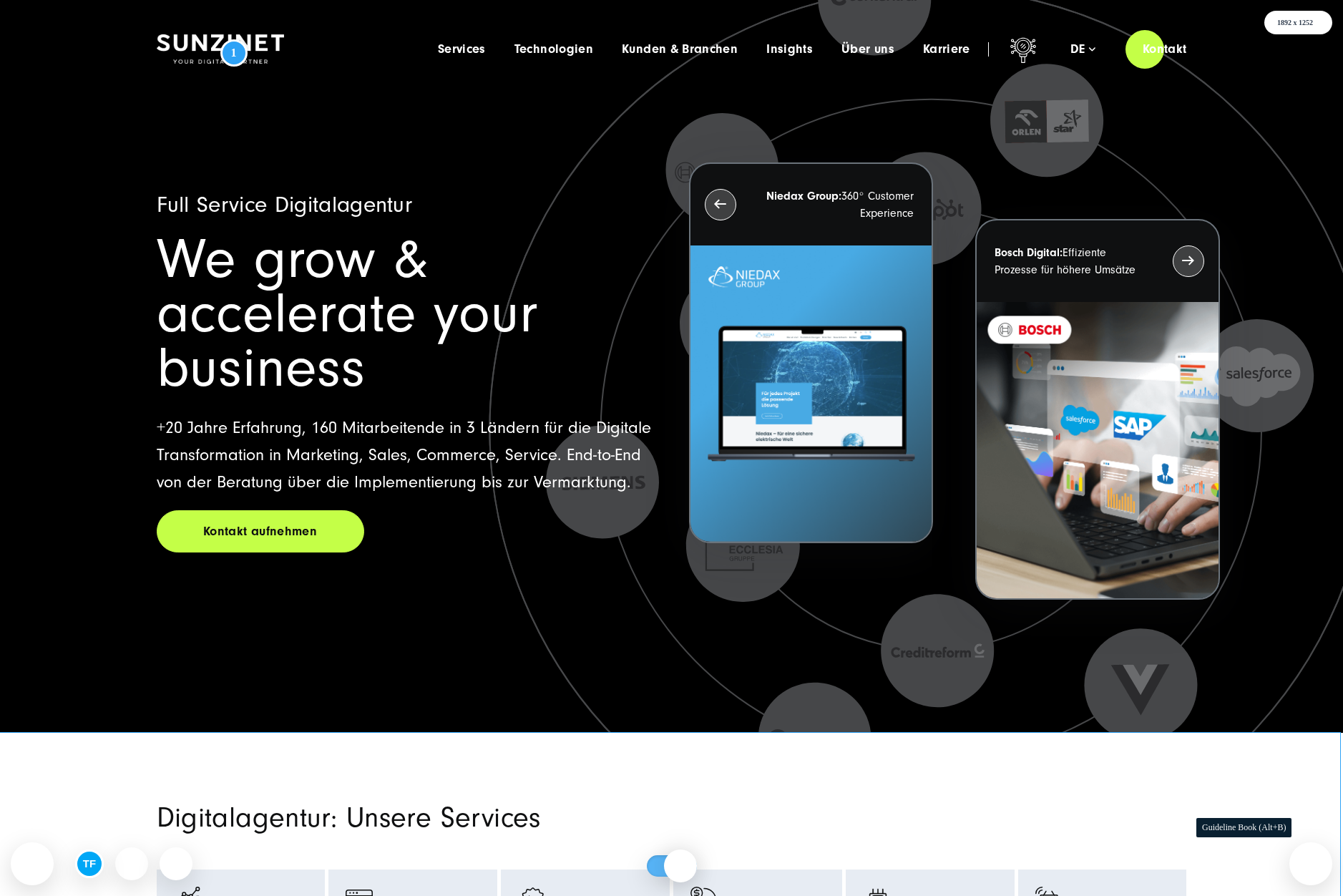
click at [1312, 875] on div at bounding box center [1311, 863] width 43 height 43
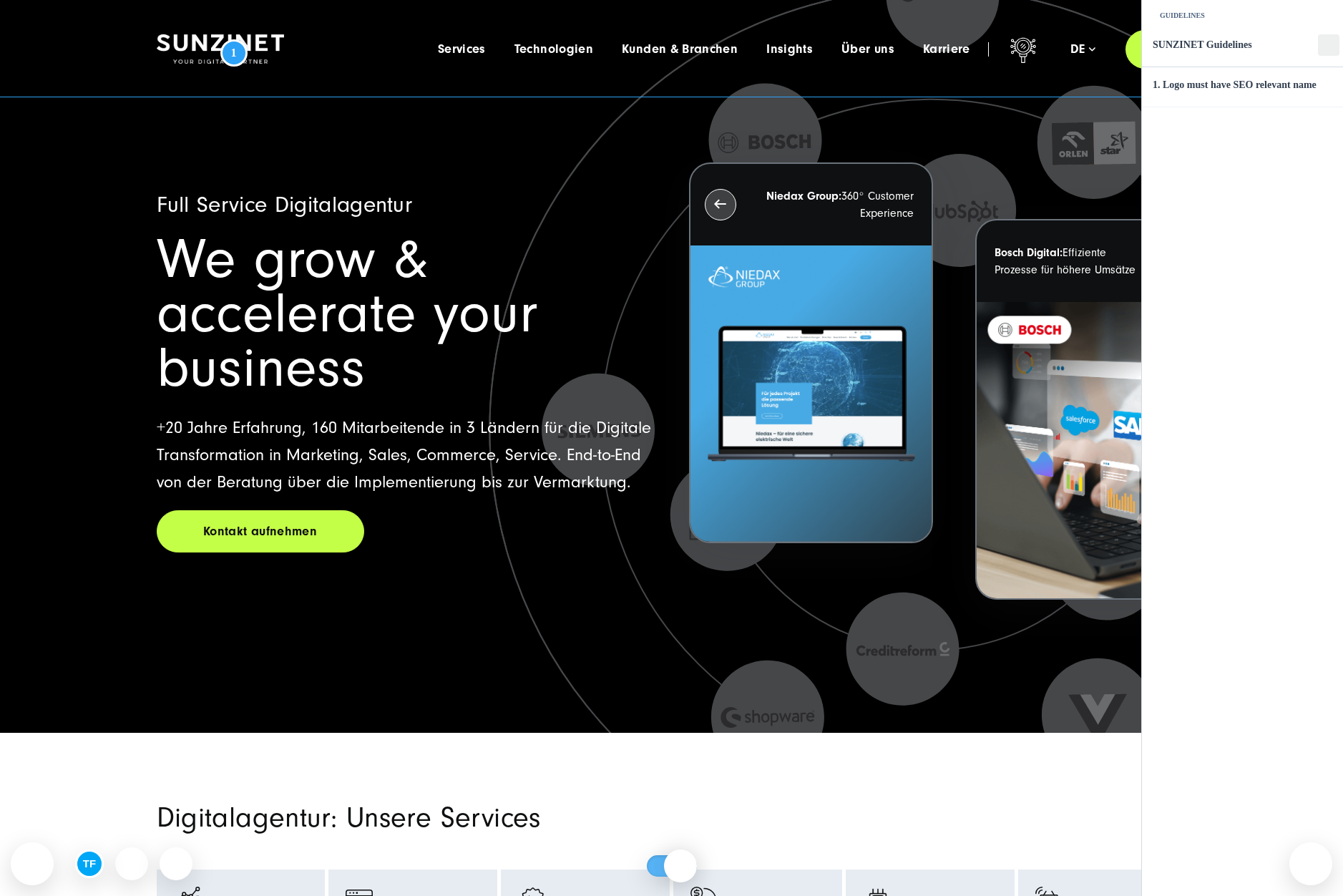
click at [1323, 40] on div "button" at bounding box center [1328, 45] width 21 height 21
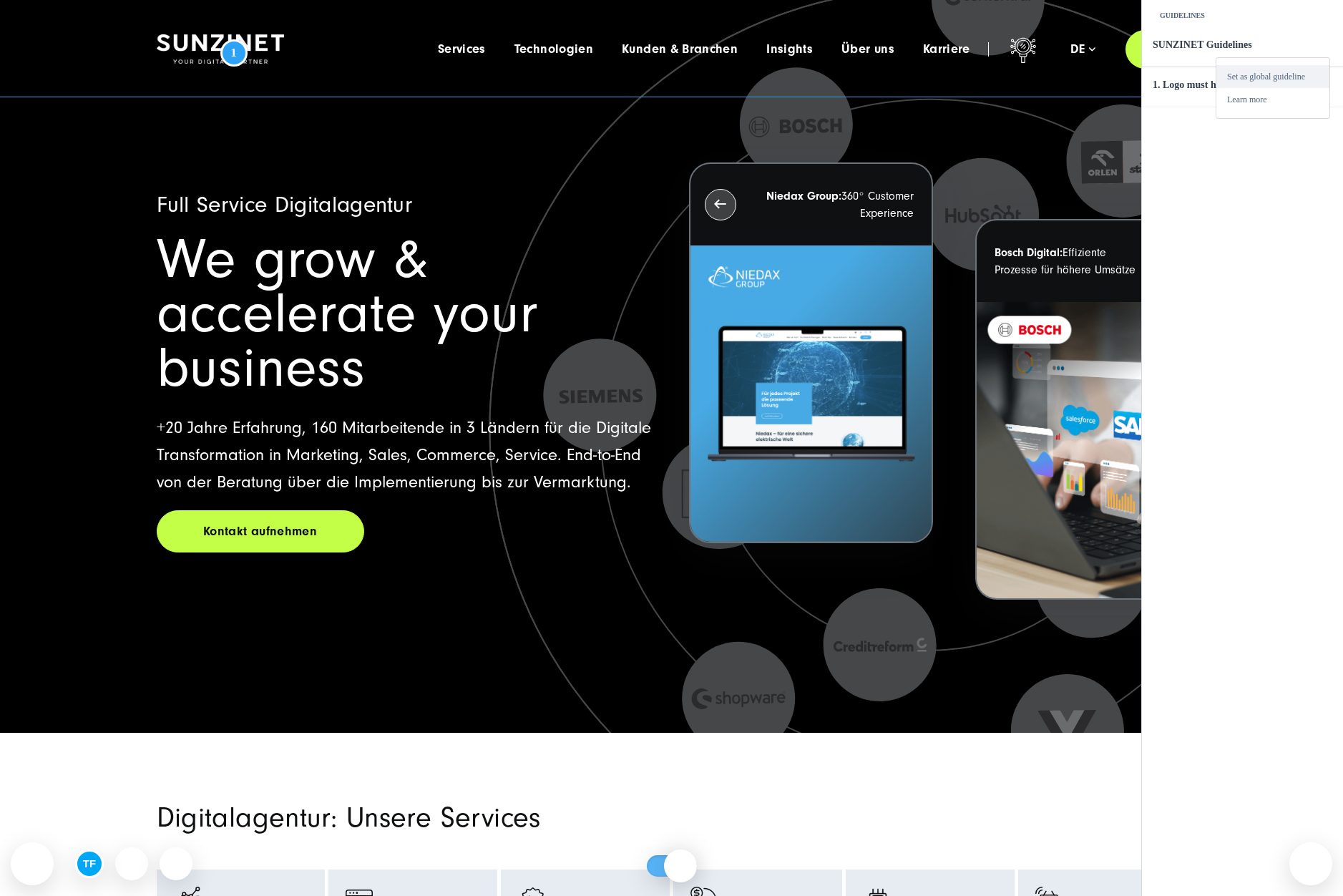
click at [1294, 78] on link "Set as global guideline" at bounding box center [1272, 77] width 113 height 23
